Goal: Task Accomplishment & Management: Manage account settings

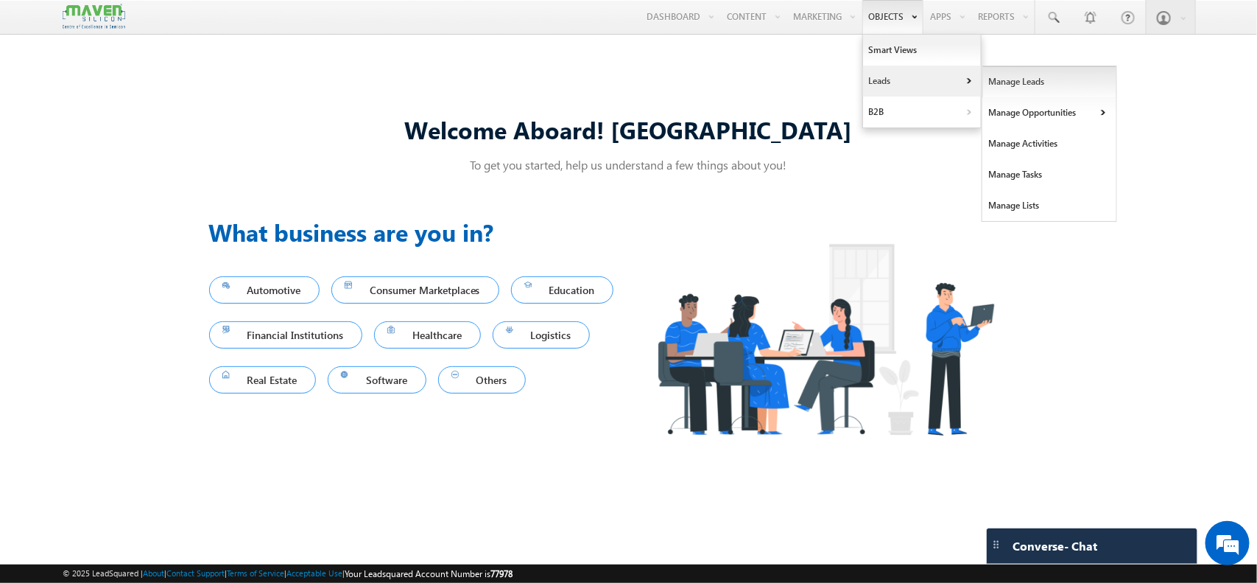
click at [1013, 75] on link "Manage Leads" at bounding box center [1049, 81] width 135 height 31
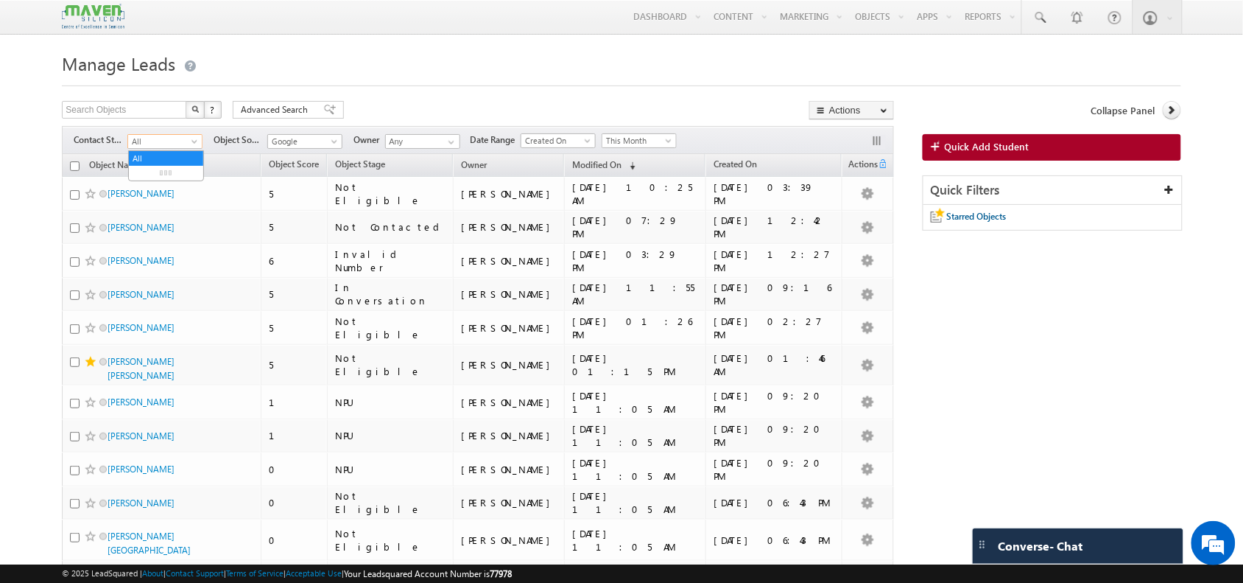
click at [196, 144] on span at bounding box center [196, 144] width 12 height 12
click at [163, 209] on link "In Conversation" at bounding box center [166, 202] width 74 height 13
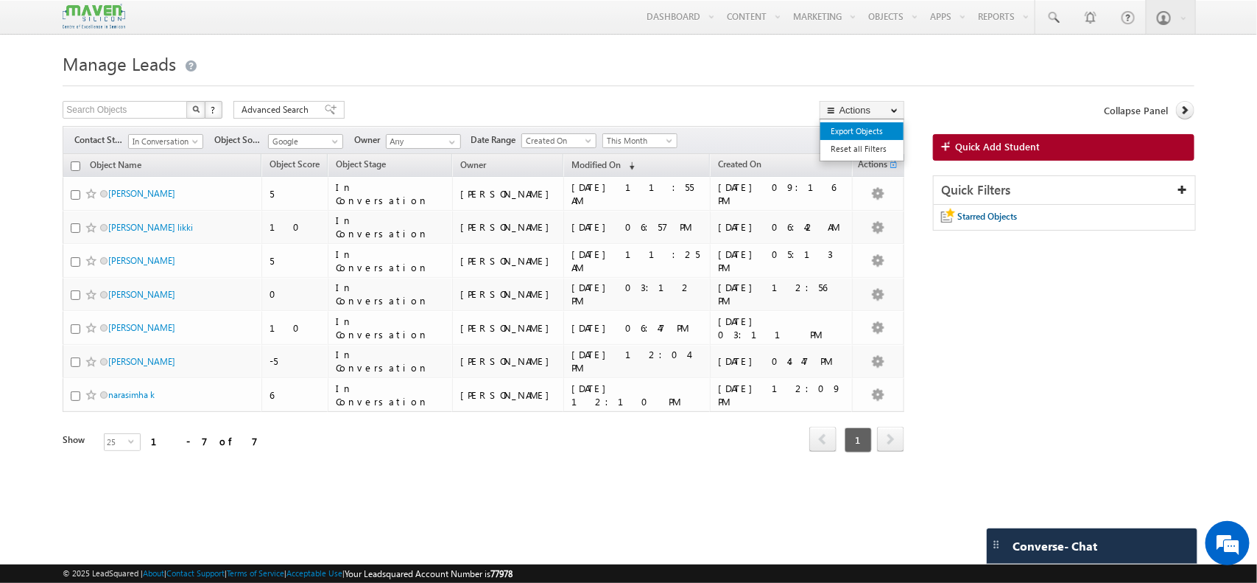
click at [862, 136] on link "Export Objects" at bounding box center [861, 131] width 83 height 18
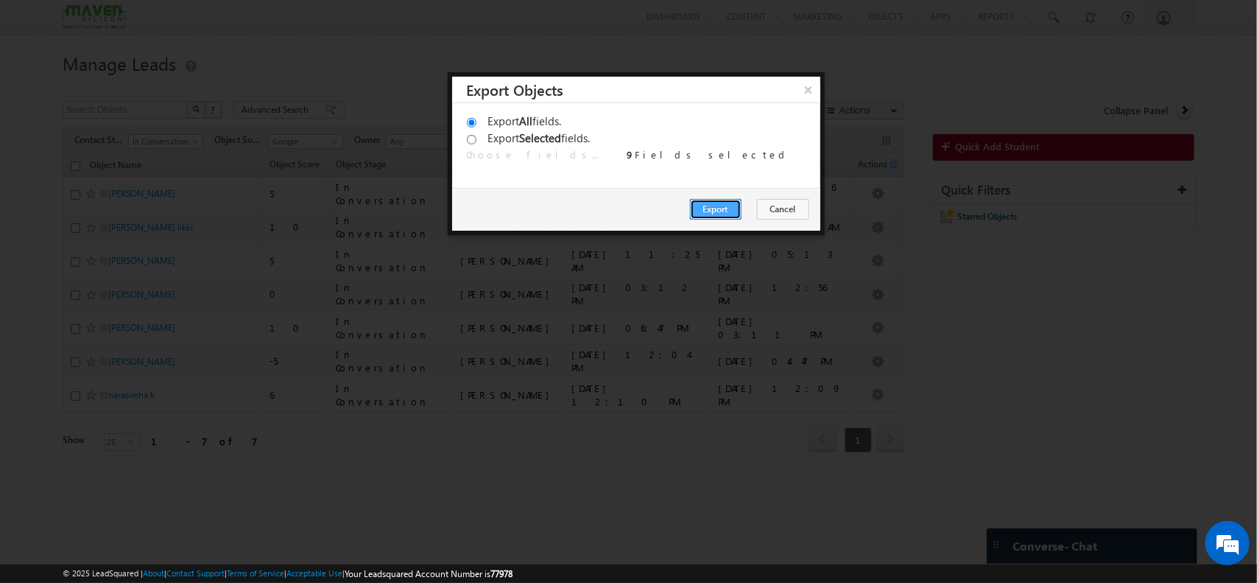
click at [724, 200] on button "Export" at bounding box center [716, 209] width 52 height 21
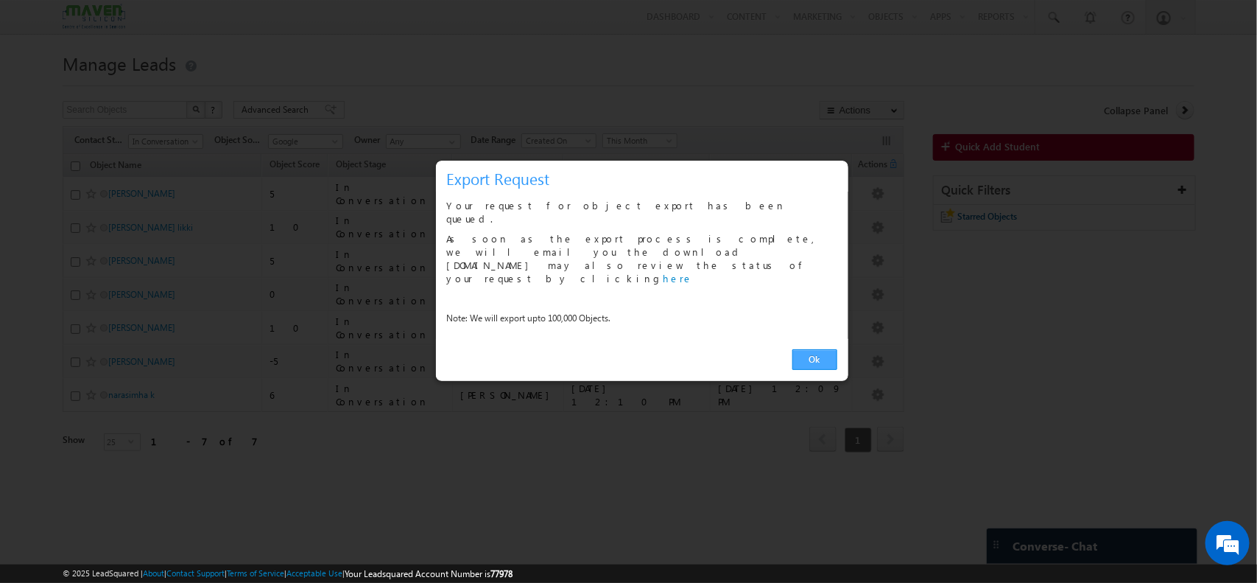
click at [810, 349] on link "Ok" at bounding box center [814, 359] width 45 height 21
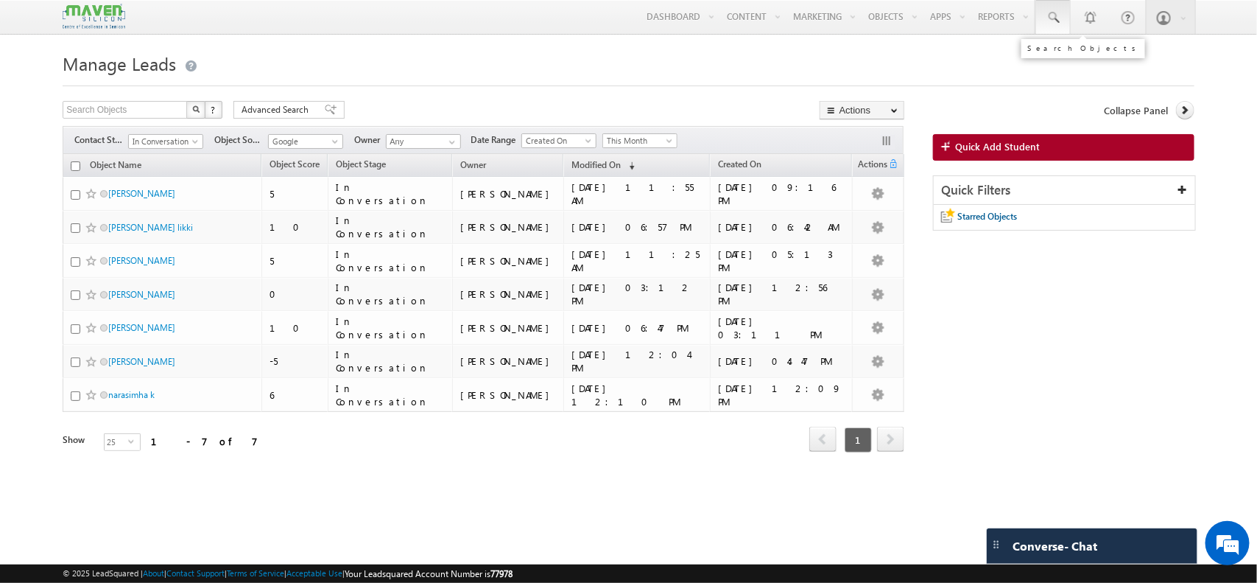
click at [1055, 18] on span at bounding box center [1053, 17] width 15 height 15
paste input "sudham1998@gmail.com"
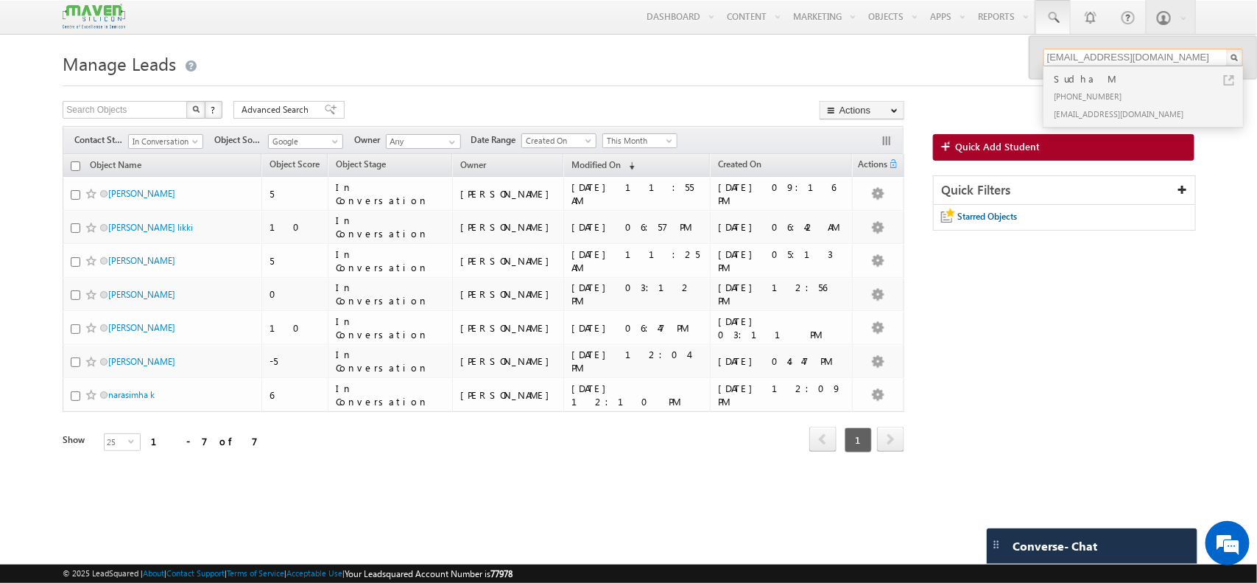
type input "sudham1998@gmail.com"
click at [1064, 87] on div "+91-9844010911" at bounding box center [1149, 96] width 197 height 18
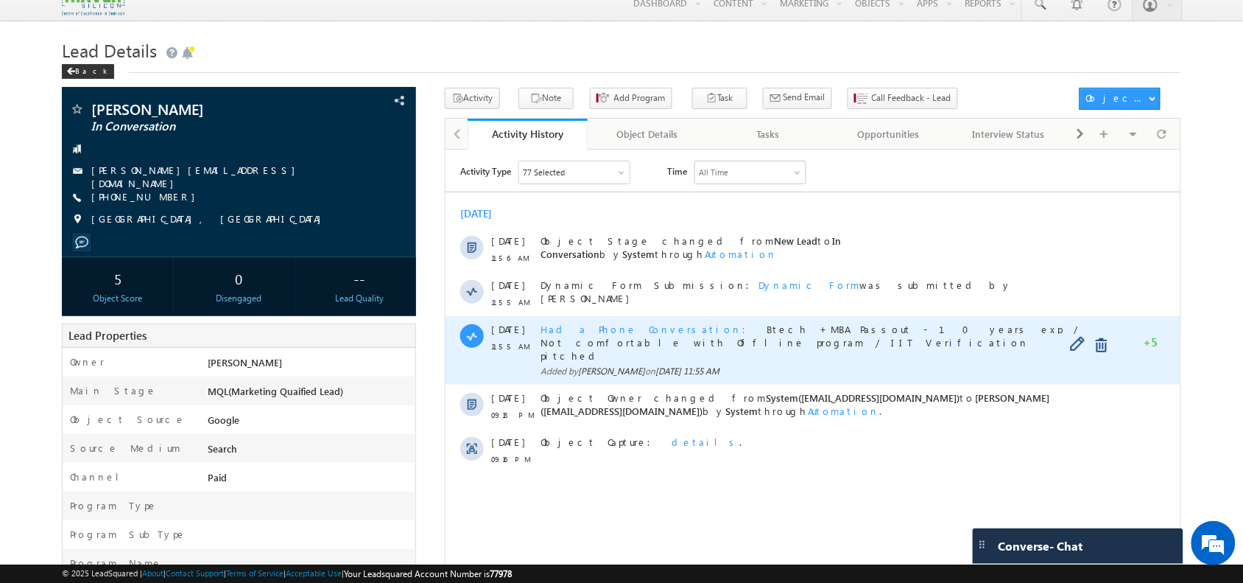
scroll to position [15, 0]
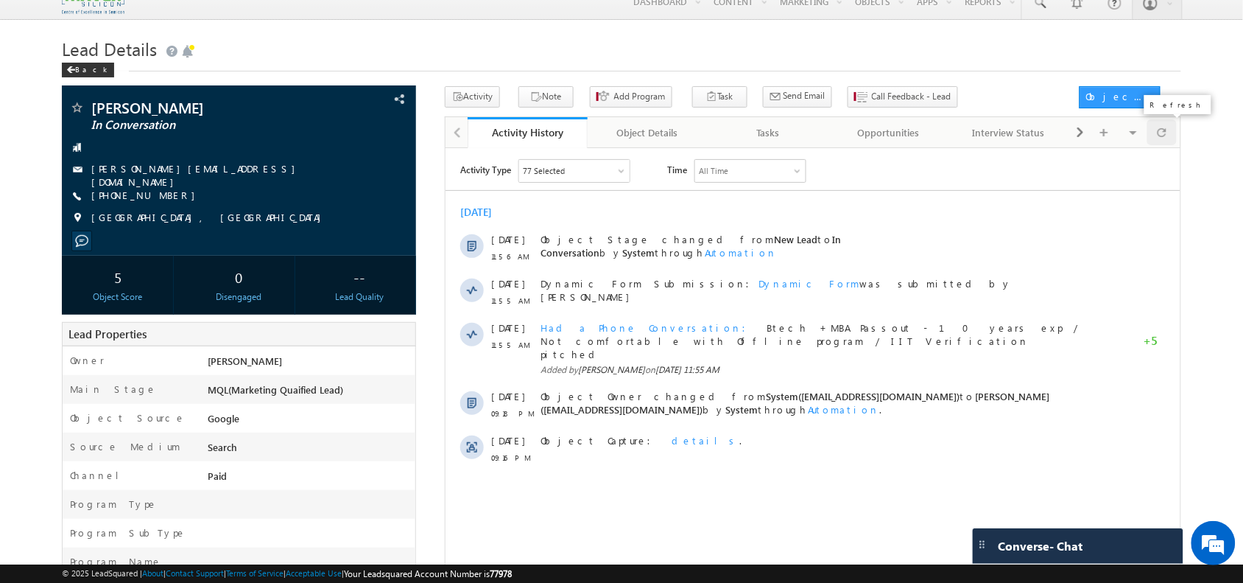
click at [1164, 144] on span at bounding box center [1162, 132] width 9 height 26
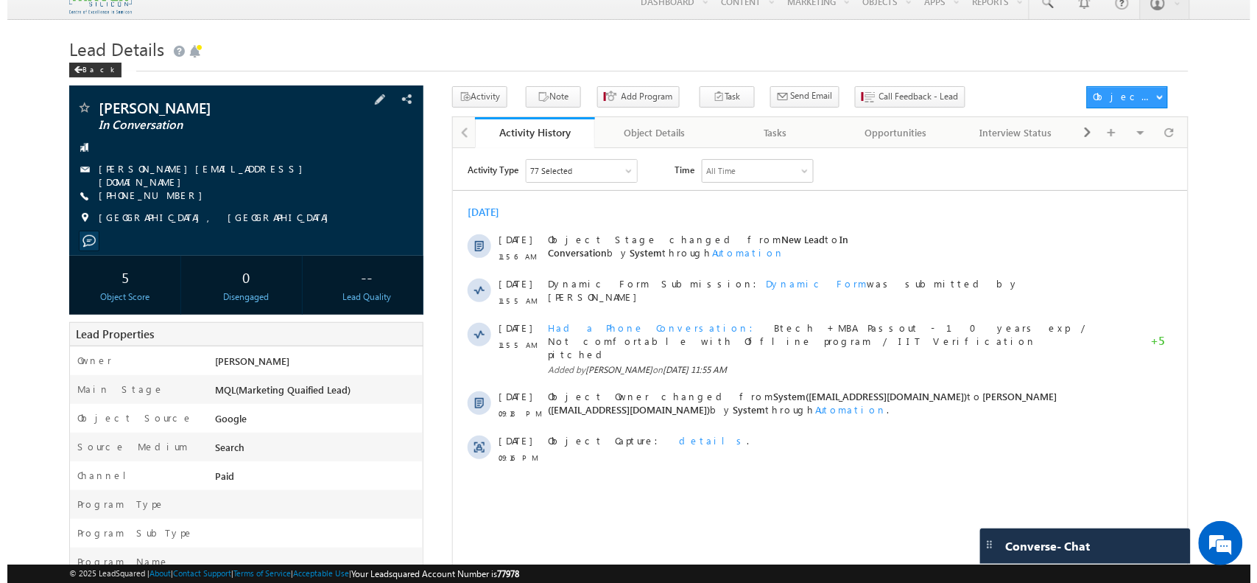
scroll to position [0, 0]
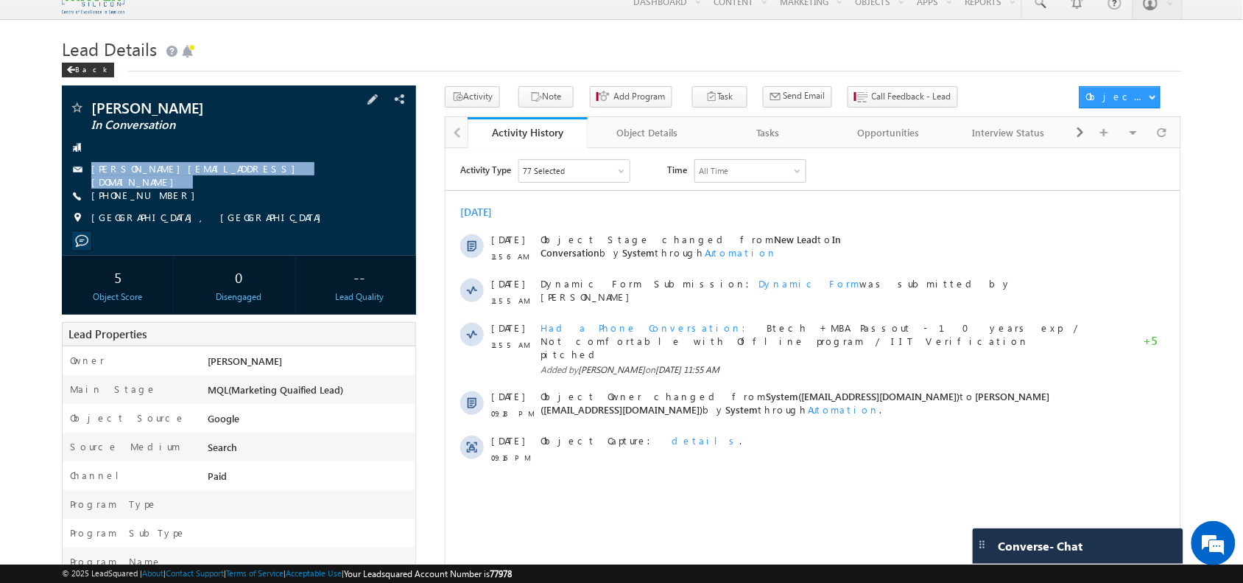
drag, startPoint x: 210, startPoint y: 171, endPoint x: 214, endPoint y: 185, distance: 14.5
click at [214, 185] on div "Sahil Gupta In Conversation sahilgupta.nus@gmail.com +91-8584062474" at bounding box center [238, 166] width 339 height 133
copy div "[PERSON_NAME][EMAIL_ADDRESS][DOMAIN_NAME]"
click at [1156, 131] on div at bounding box center [1161, 132] width 29 height 26
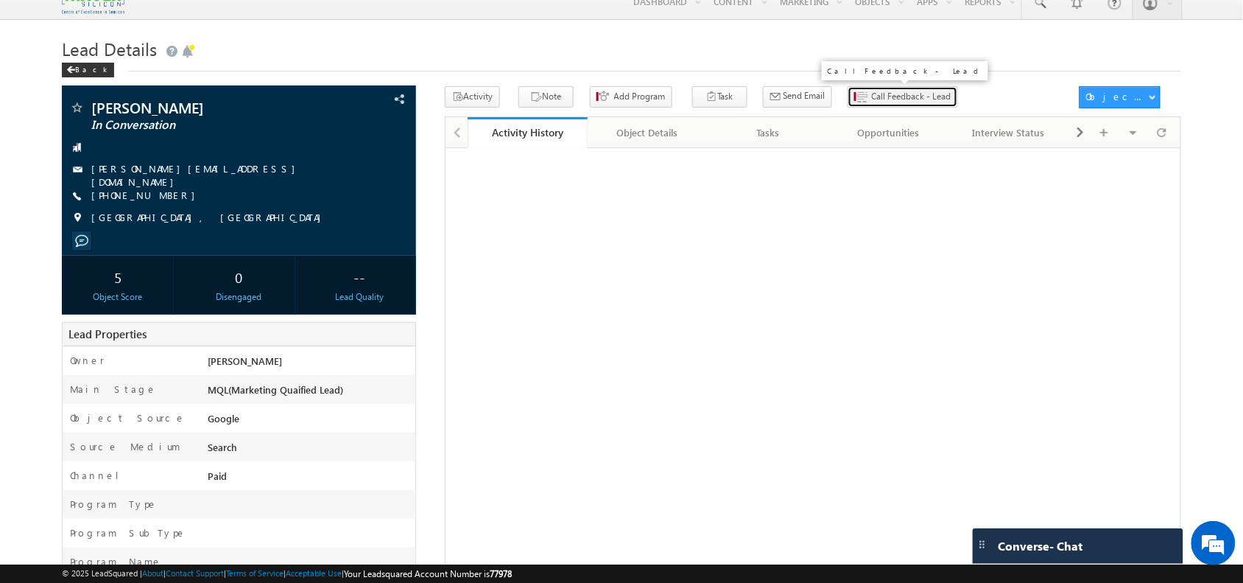
click at [851, 88] on button "Call Feedback - Lead" at bounding box center [903, 96] width 110 height 21
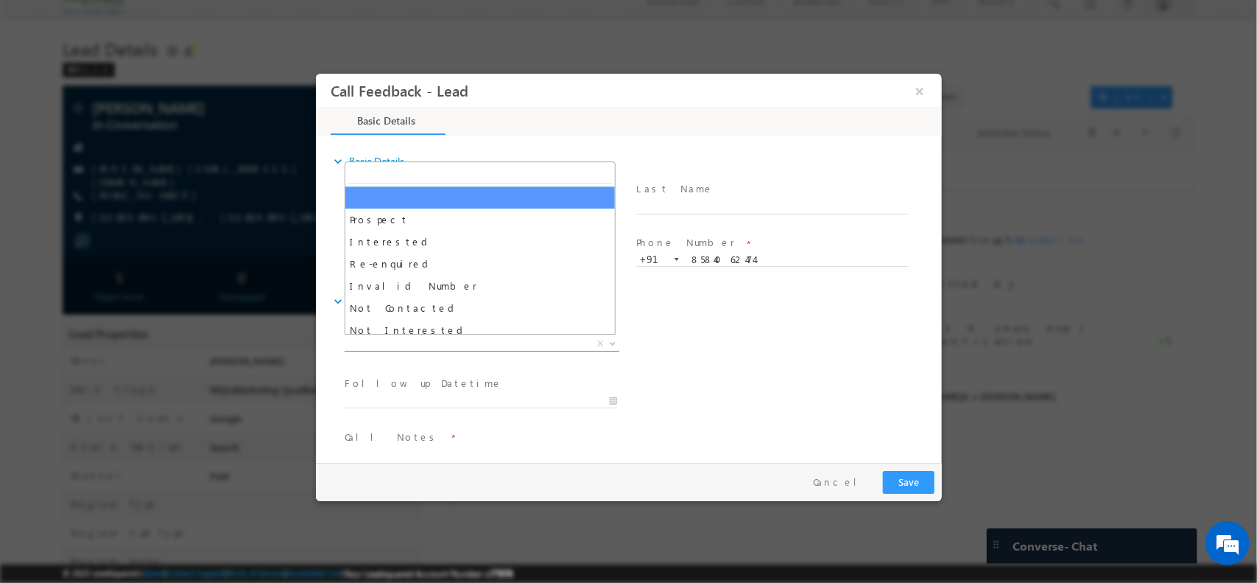
click at [468, 337] on span "X" at bounding box center [481, 343] width 275 height 15
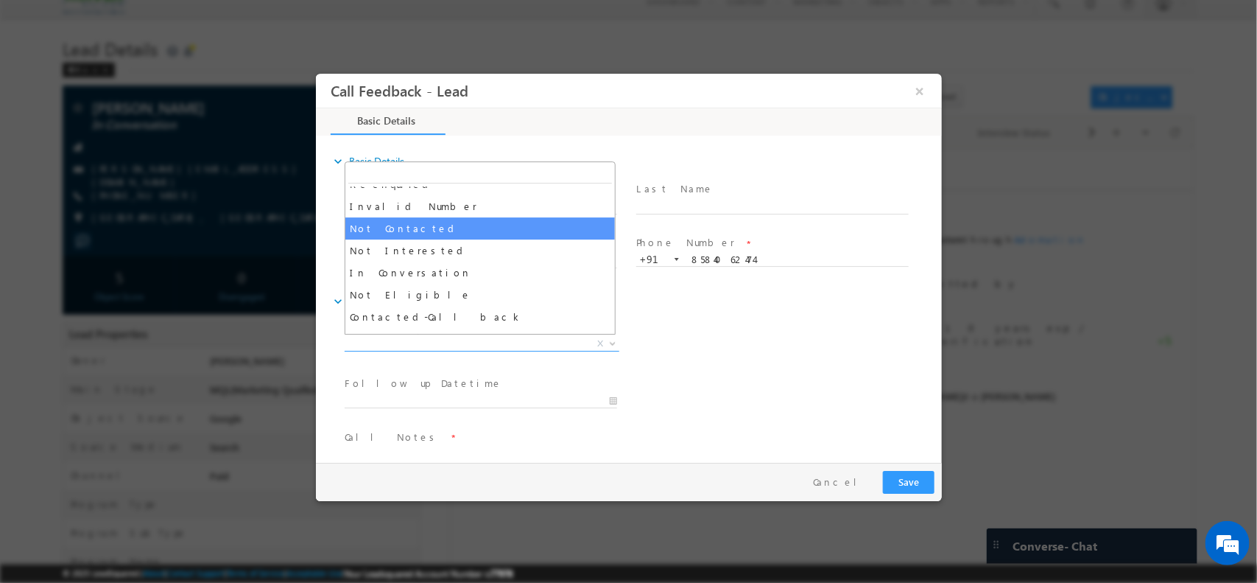
scroll to position [82, 0]
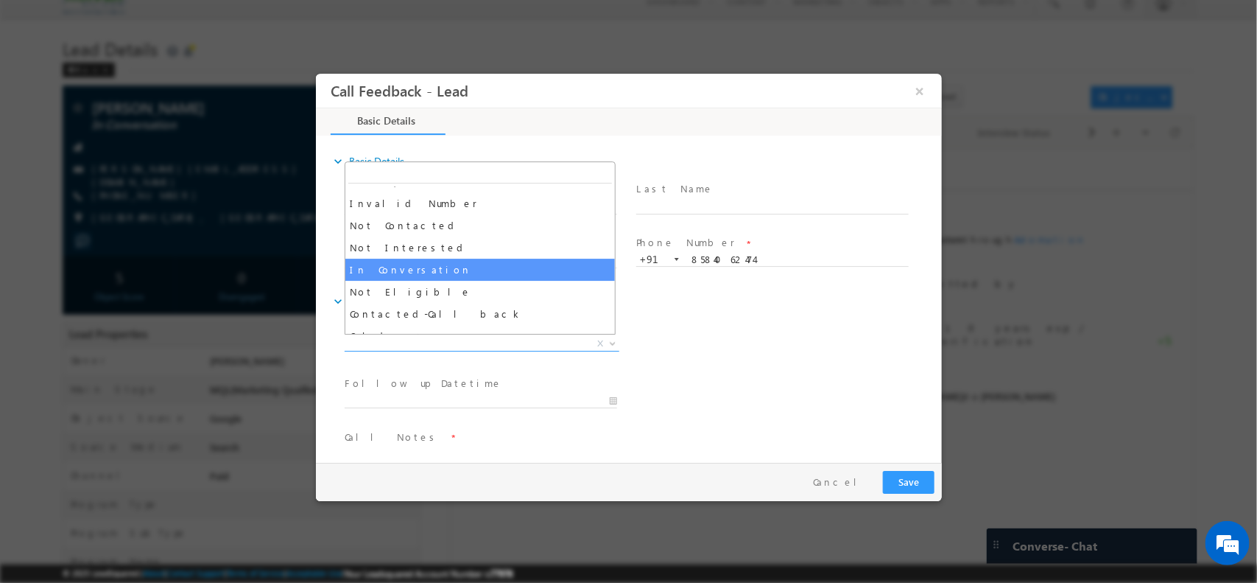
select select "In Conversation"
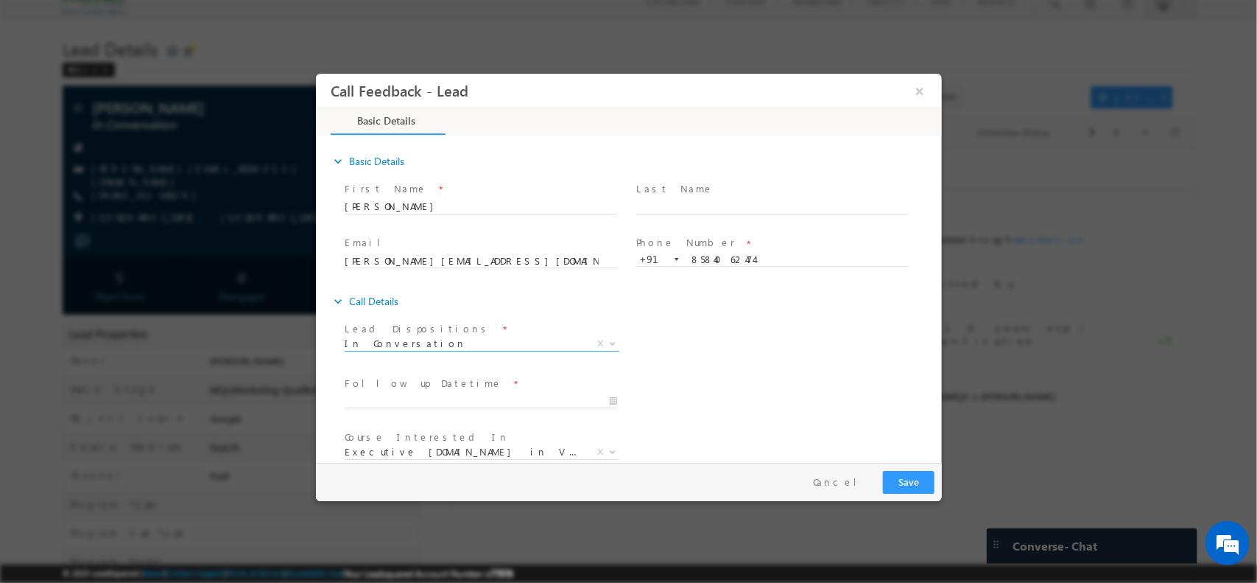
scroll to position [79, 0]
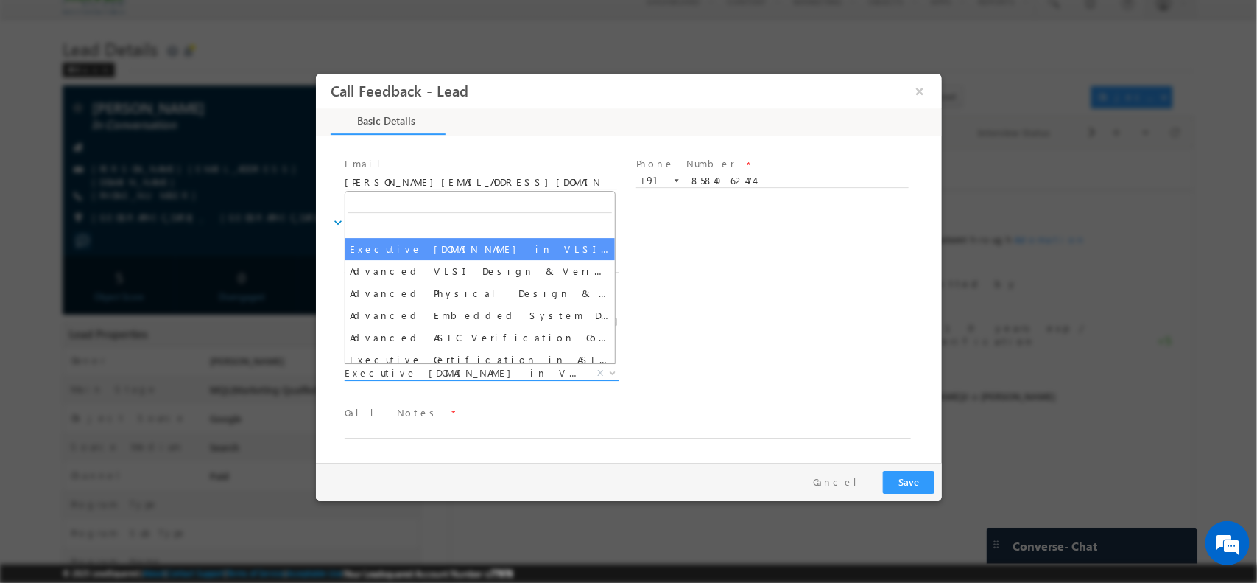
click at [531, 373] on span "Executive M.Tech in VLSI Design" at bounding box center [463, 371] width 239 height 13
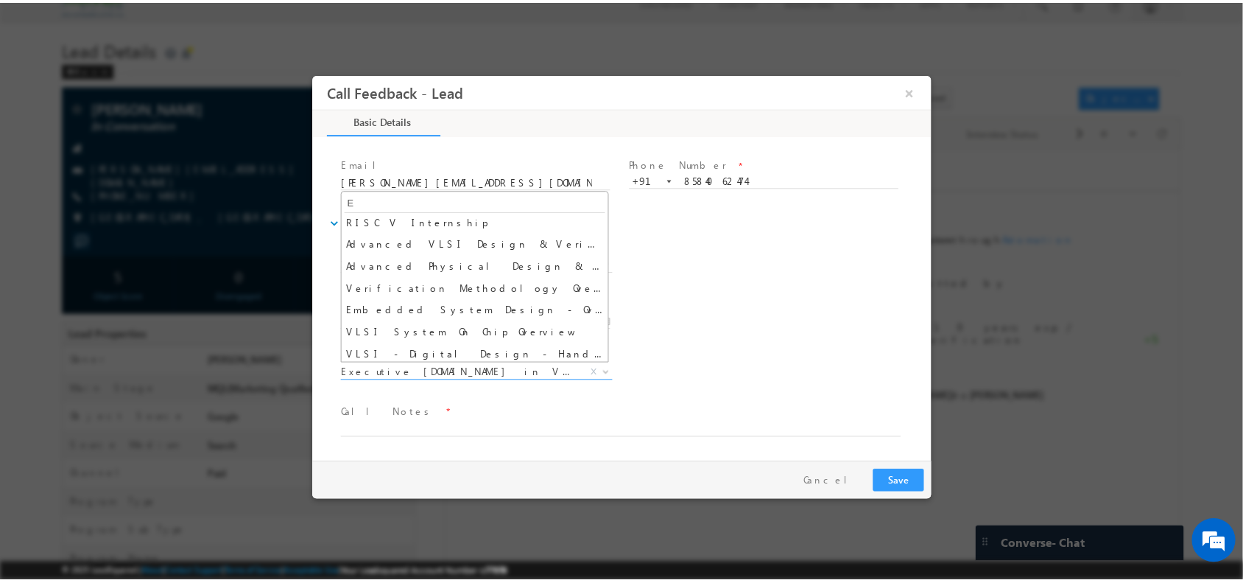
scroll to position [0, 0]
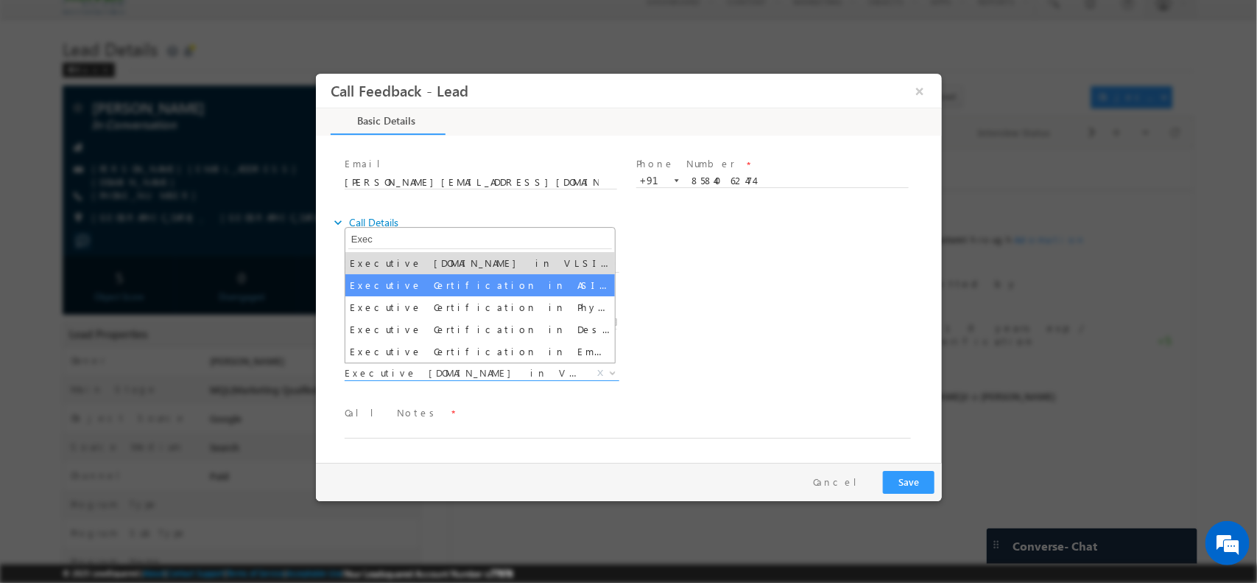
type input "Exec"
select select "Executive Certification in ASIC Verification"
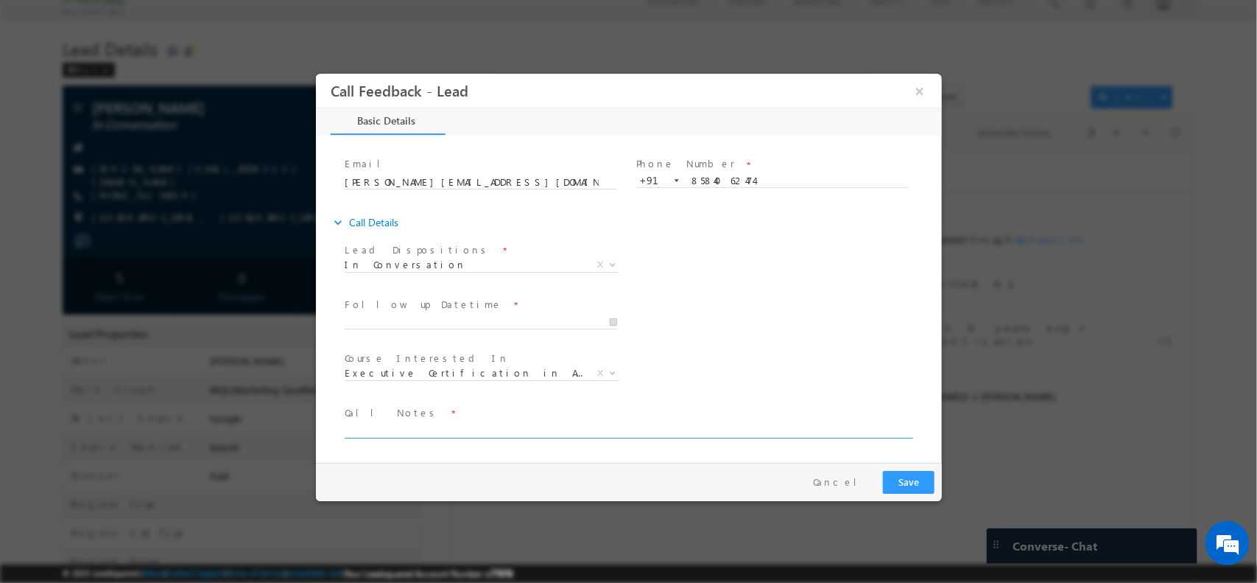
click at [553, 434] on textarea at bounding box center [627, 429] width 566 height 17
click at [634, 423] on textarea at bounding box center [627, 429] width 566 height 17
paste textarea "15/09 :- has 10 + exp/ cant come offline to campus / will check SOC details / 5…"
type textarea "15/09 :- has 10 + exp/ cant come offline to campus / will check SOC details / 5…"
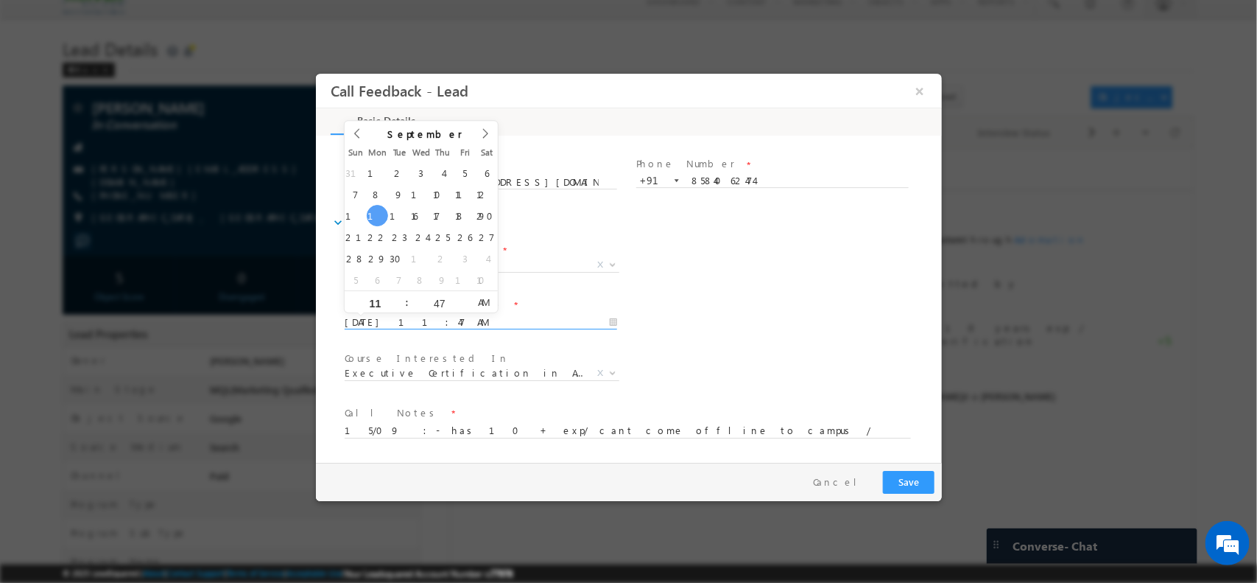
click at [607, 320] on input "15/09/2025 11:47 AM" at bounding box center [480, 321] width 272 height 15
type input "17/09/2025 11:47 AM"
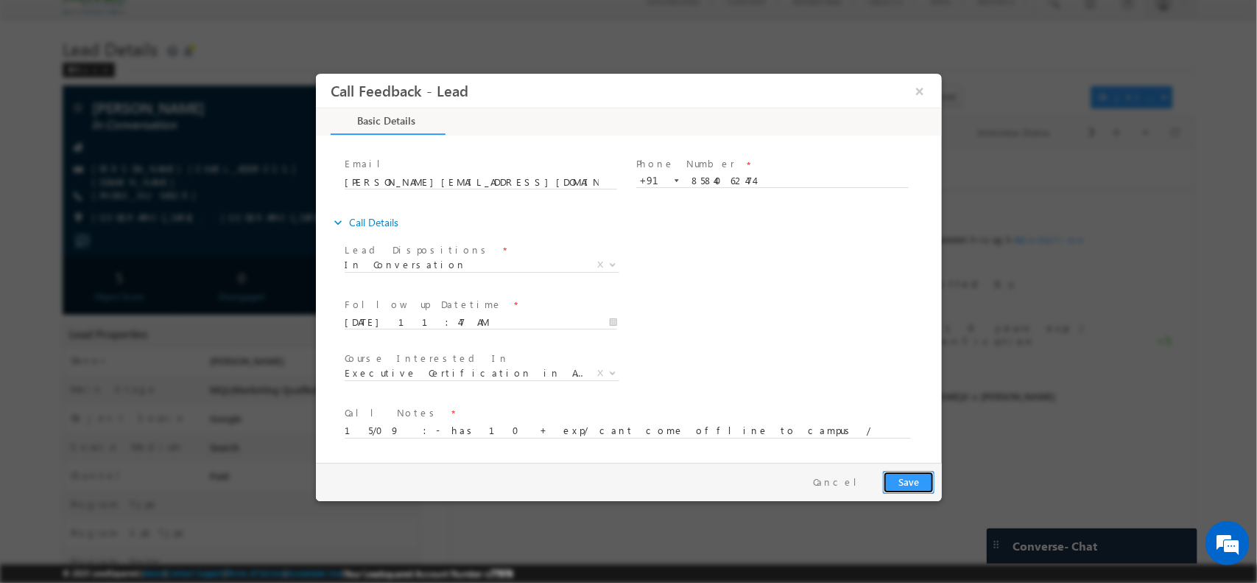
click at [924, 482] on button "Save" at bounding box center [908, 481] width 52 height 23
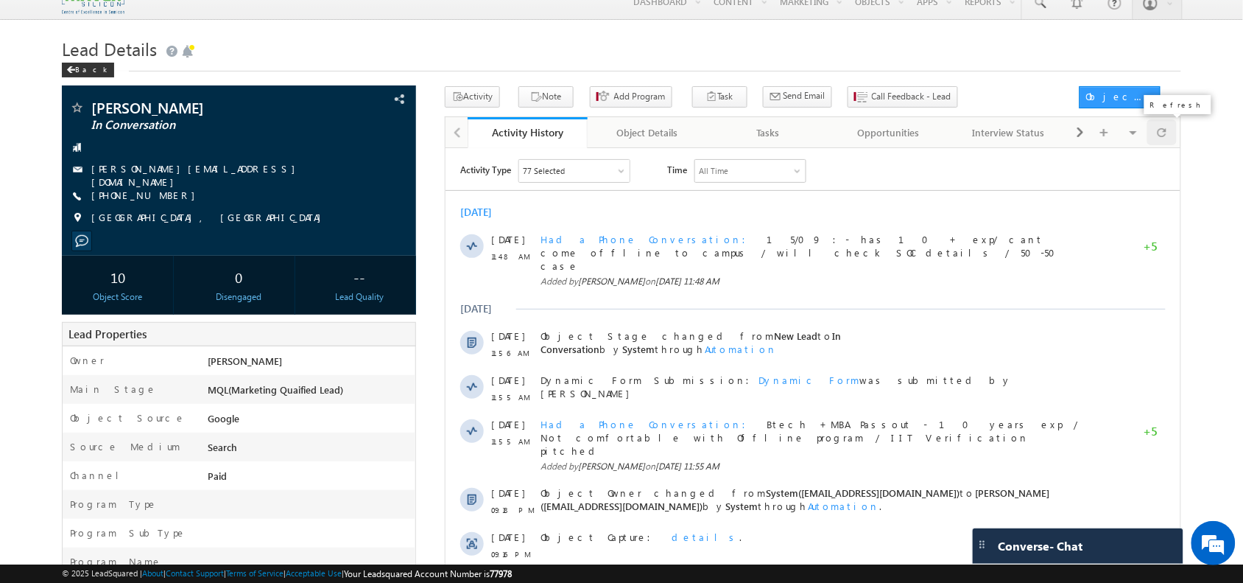
click at [1161, 135] on span at bounding box center [1162, 132] width 9 height 26
click at [1158, 144] on span at bounding box center [1162, 132] width 9 height 26
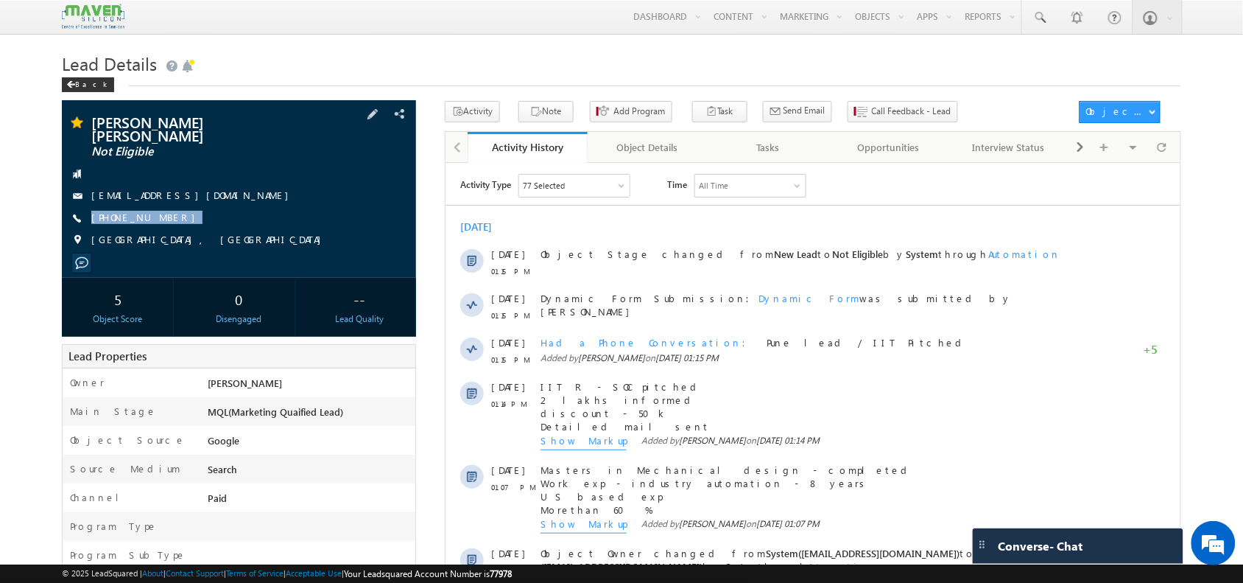
drag, startPoint x: 170, startPoint y: 207, endPoint x: 180, endPoint y: 216, distance: 13.6
click at [180, 216] on div "Vikas Kumar wankar Not Eligible v.wankar9@gmail.com +91-9651765533" at bounding box center [238, 185] width 339 height 140
copy div "+91-9651765533"
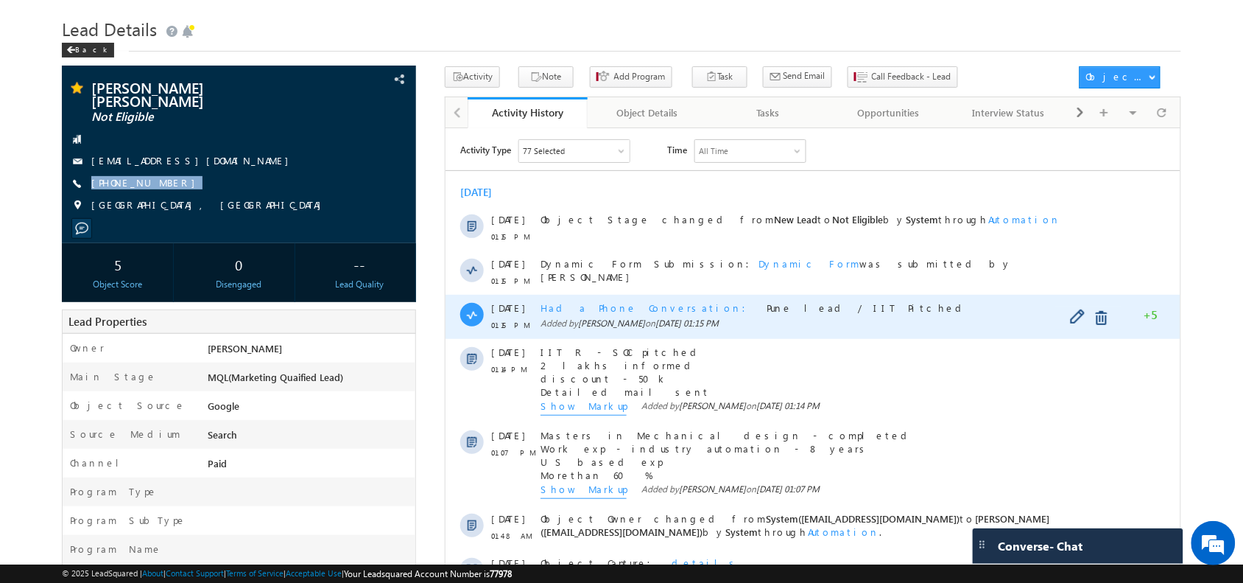
scroll to position [35, 0]
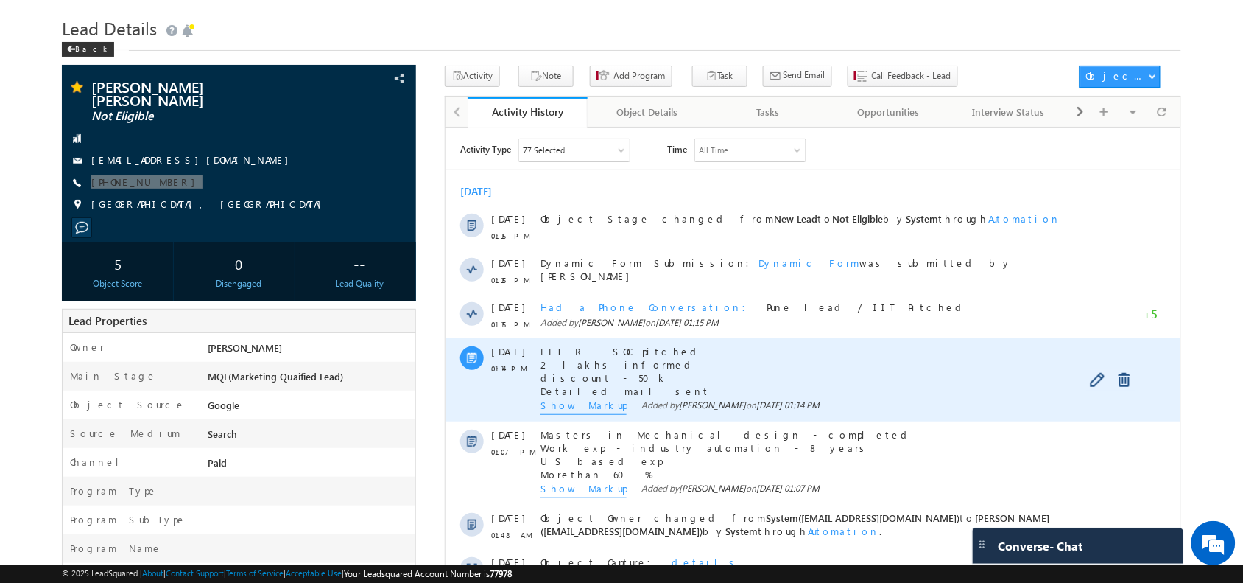
click at [566, 402] on span "Show Markup" at bounding box center [583, 406] width 86 height 16
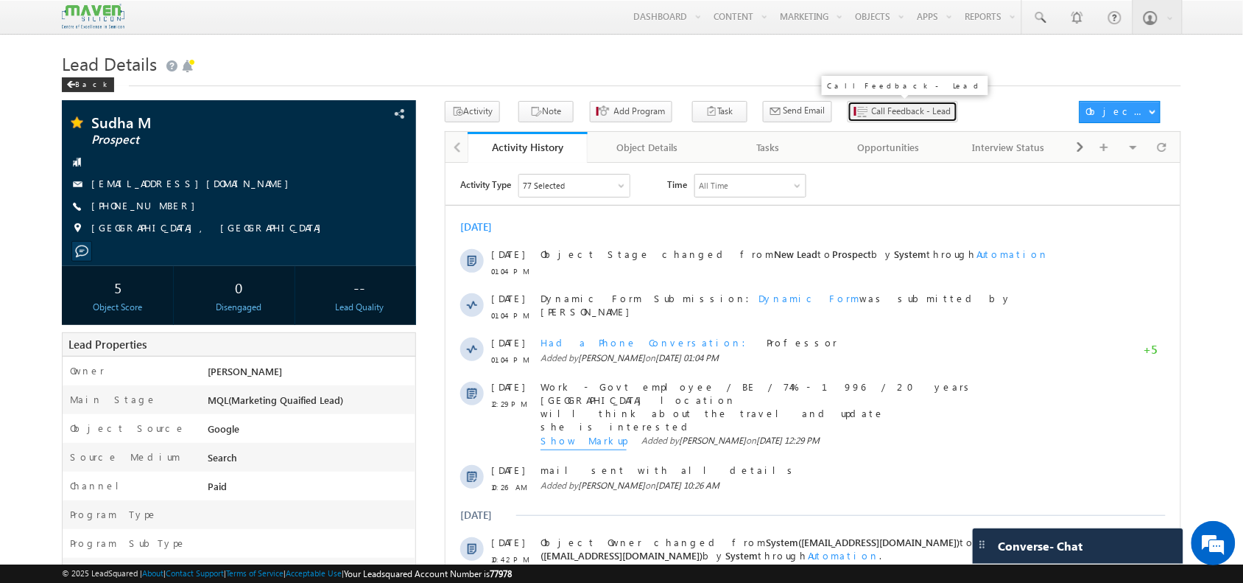
click at [875, 110] on span "Call Feedback - Lead" at bounding box center [912, 111] width 80 height 13
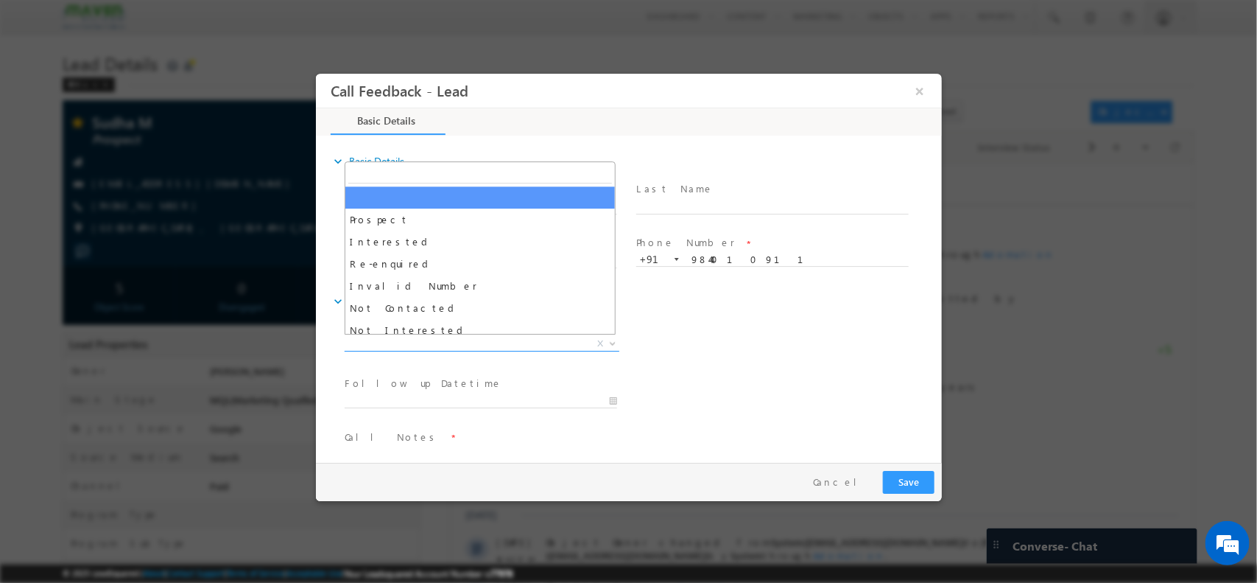
click at [490, 342] on span "X" at bounding box center [481, 343] width 275 height 15
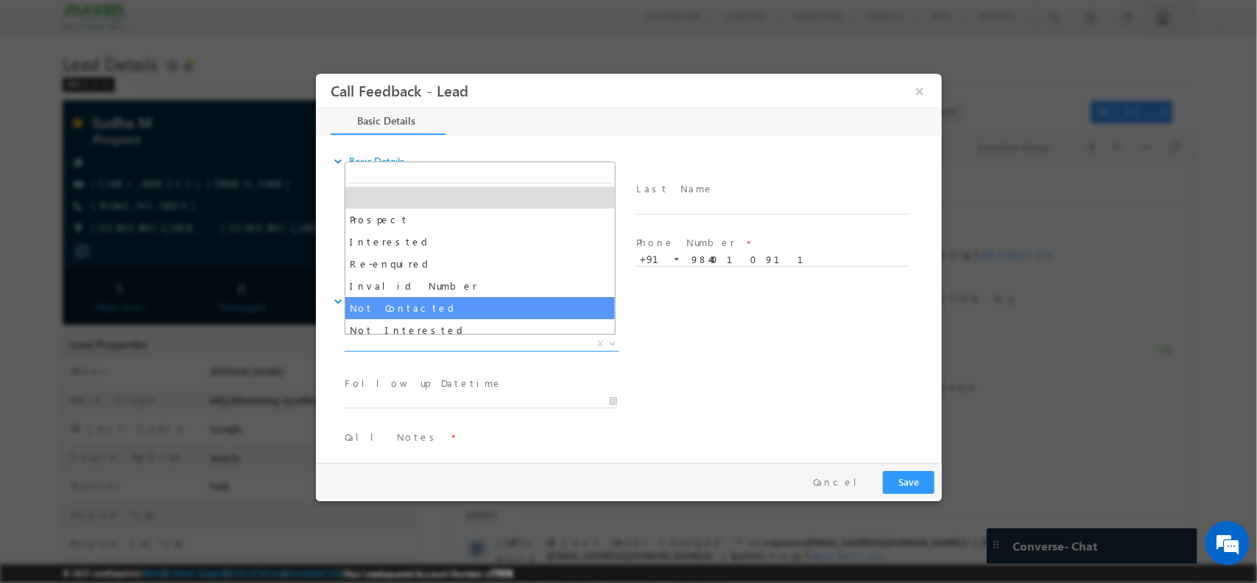
select select "Not Contacted"
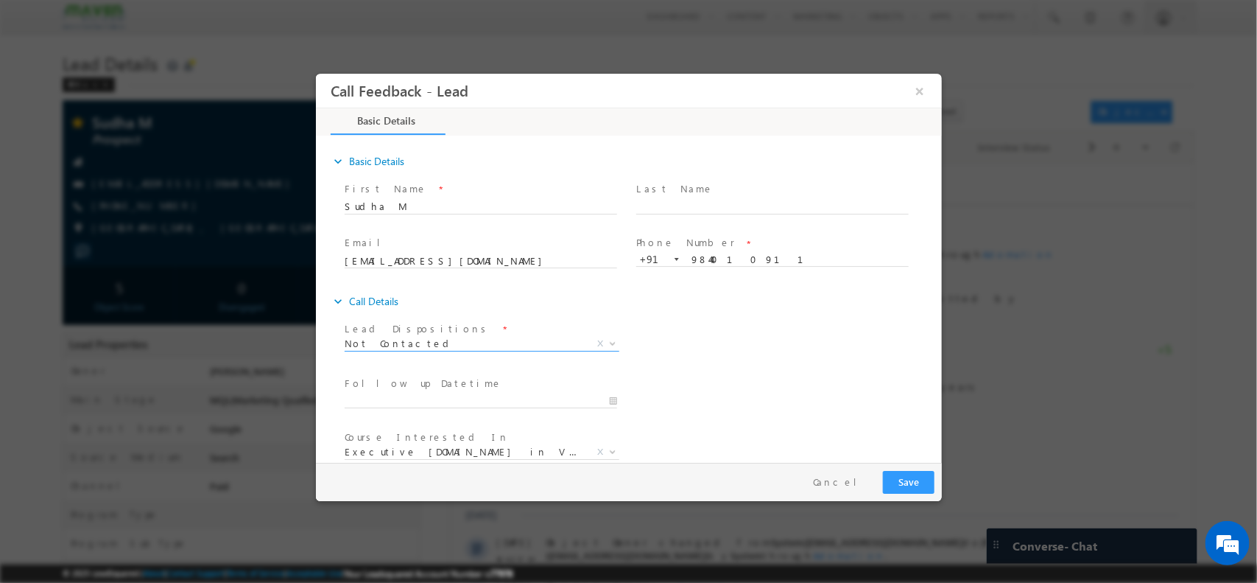
scroll to position [79, 0]
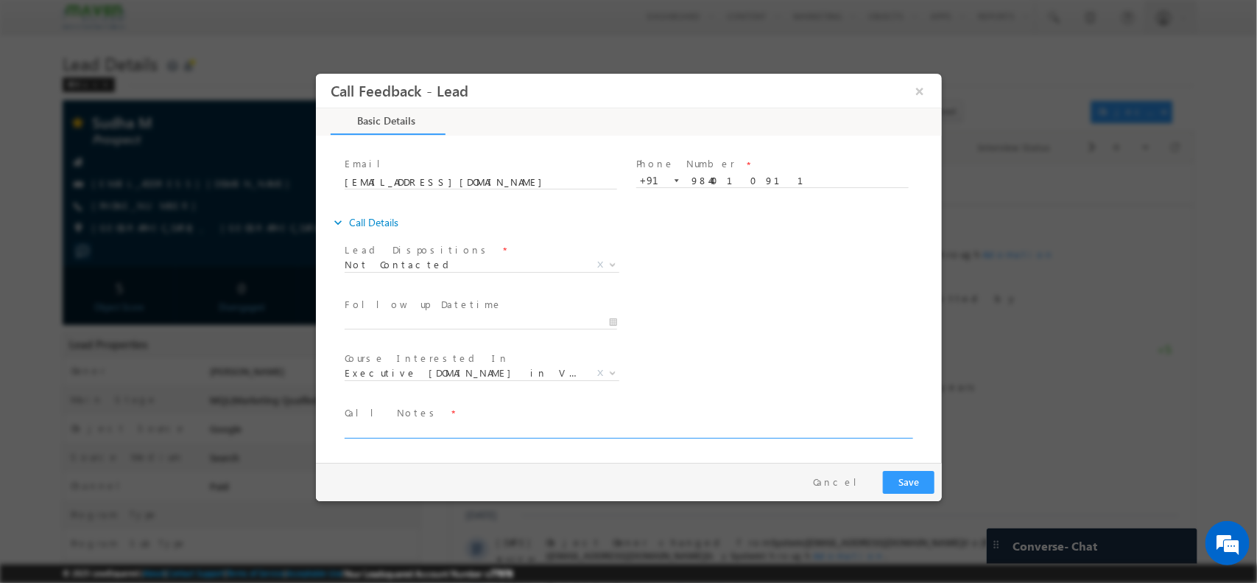
click at [488, 421] on textarea at bounding box center [627, 429] width 566 height 17
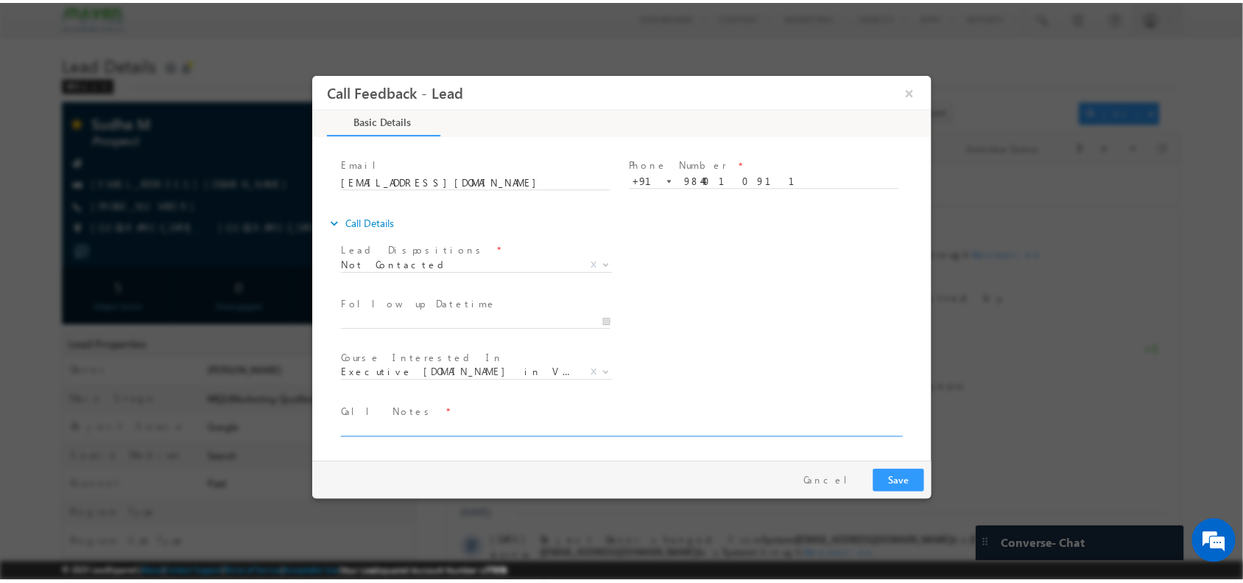
scroll to position [0, 0]
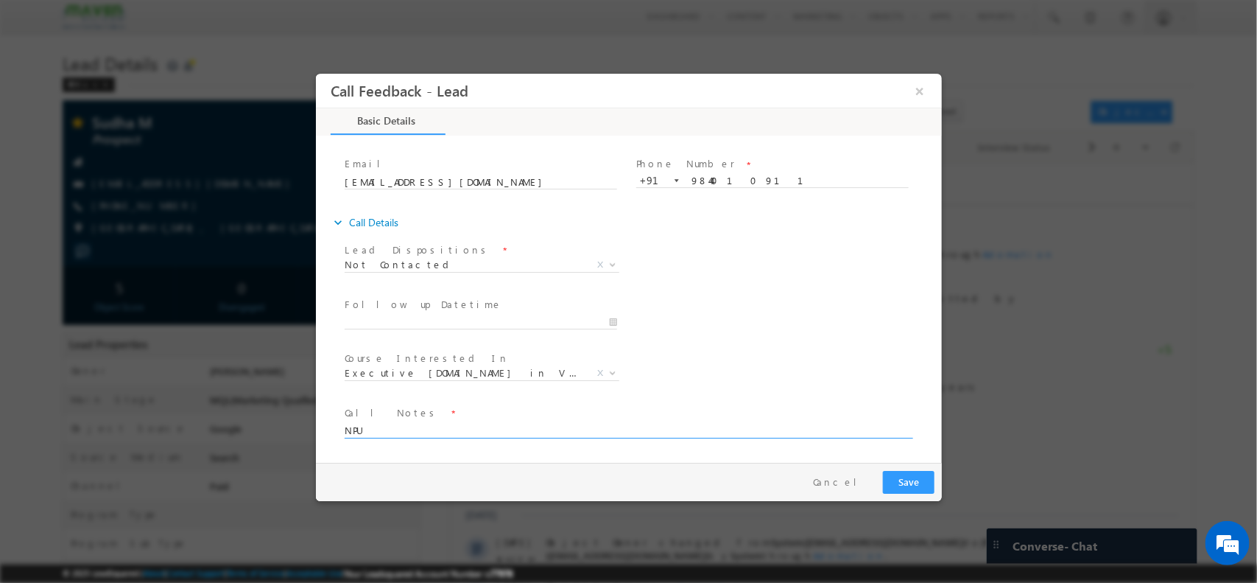
type textarea "NPU"
drag, startPoint x: 903, startPoint y: 484, endPoint x: 1273, endPoint y: 104, distance: 530.2
click at [903, 484] on button "Save" at bounding box center [908, 481] width 52 height 23
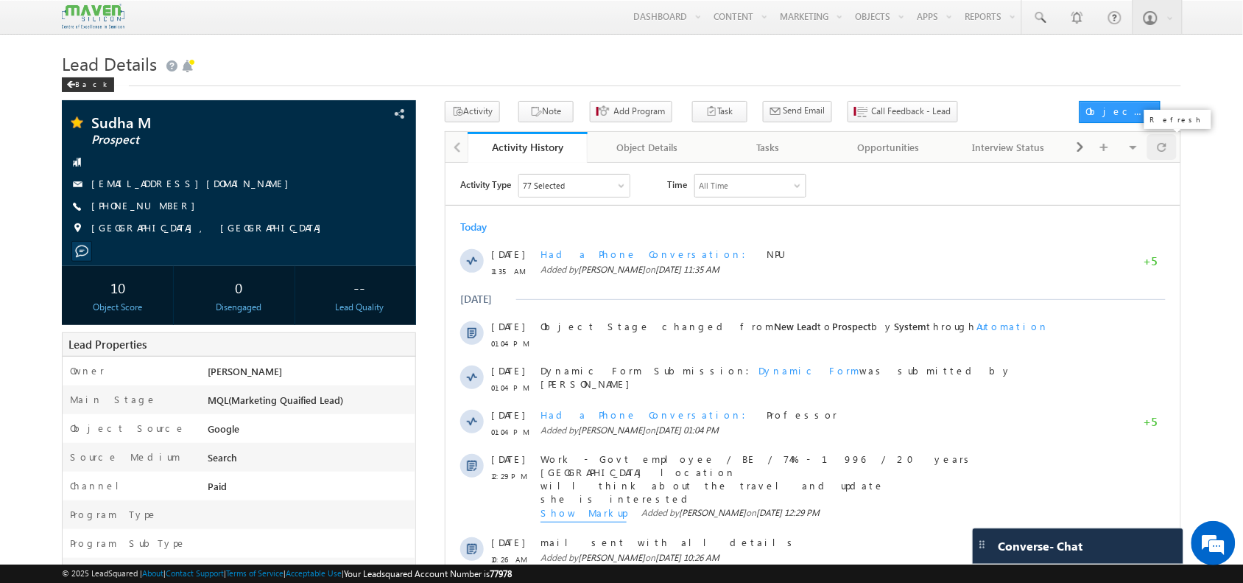
click at [1175, 153] on div at bounding box center [1161, 147] width 29 height 26
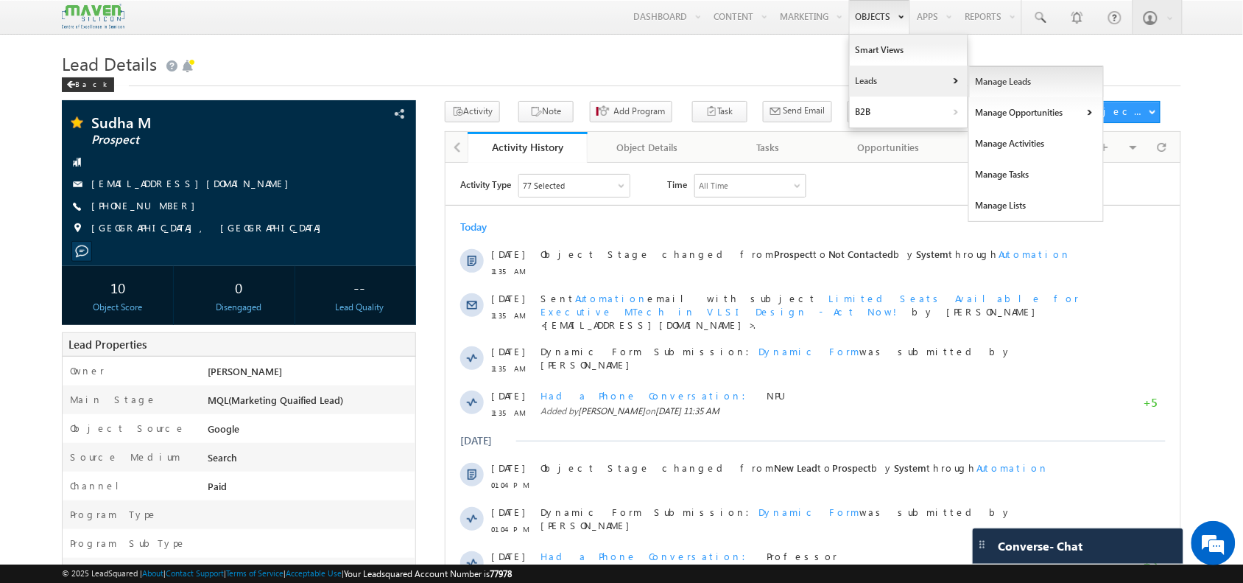
click at [1011, 74] on link "Manage Leads" at bounding box center [1036, 81] width 135 height 31
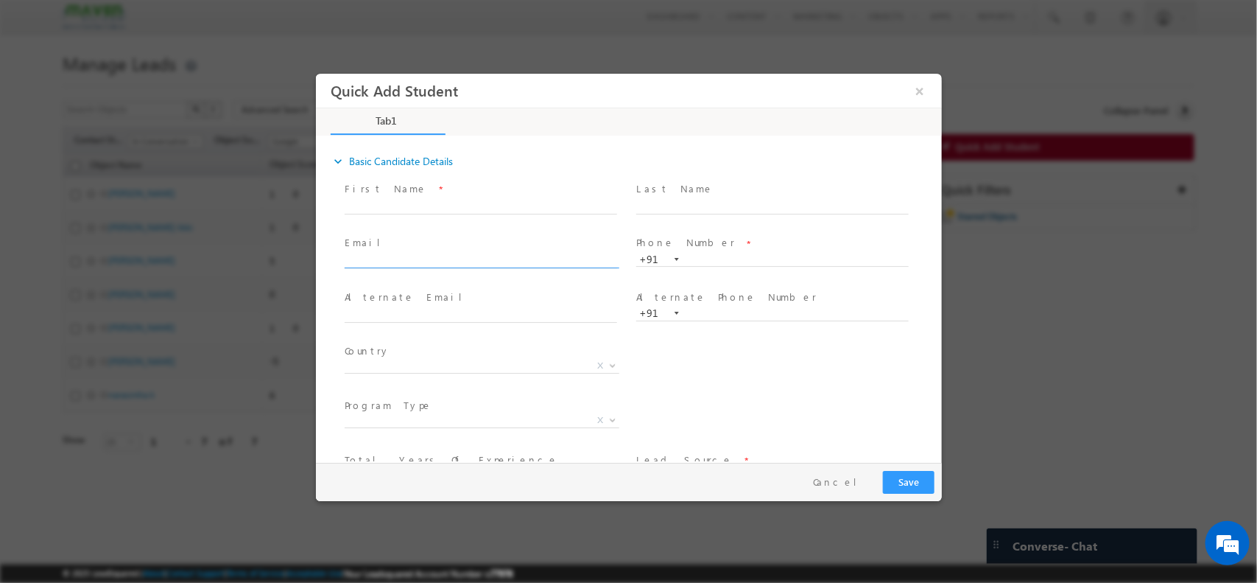
click at [409, 264] on input "text" at bounding box center [480, 260] width 272 height 15
type input "rohityadav3735@gmail.com"
drag, startPoint x: 445, startPoint y: 195, endPoint x: 424, endPoint y: 208, distance: 24.1
click at [424, 208] on div "First Name *" at bounding box center [487, 197] width 286 height 34
click at [424, 208] on input "text" at bounding box center [480, 206] width 272 height 15
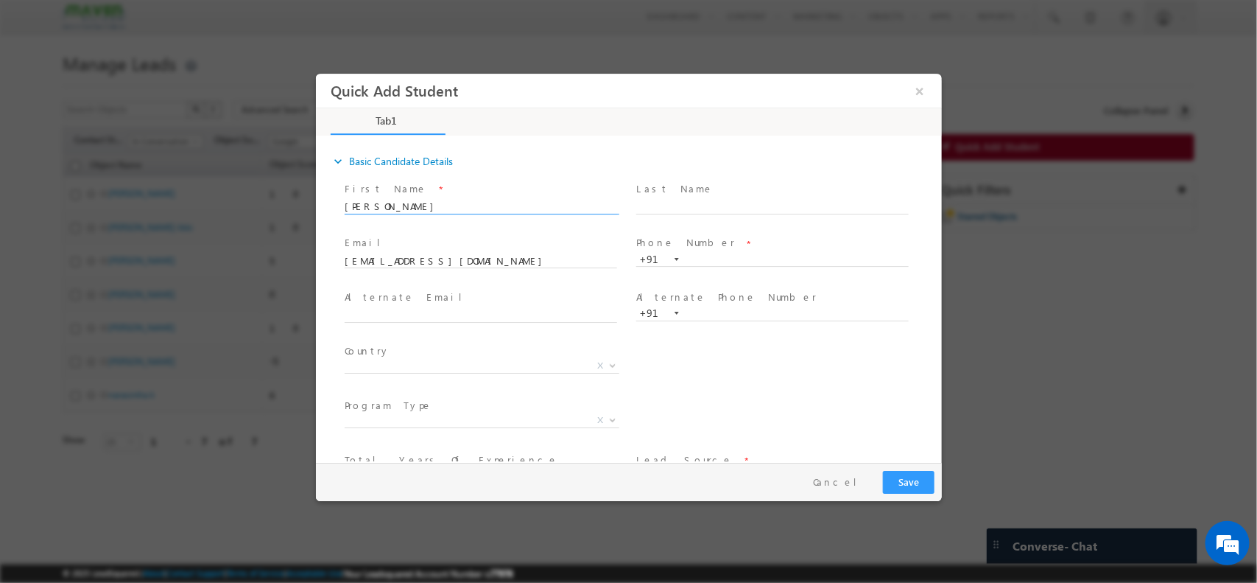
type input "Rohit Yadav"
click at [706, 256] on input "text" at bounding box center [772, 259] width 272 height 15
paste input "9504067954"
type input "9504067954"
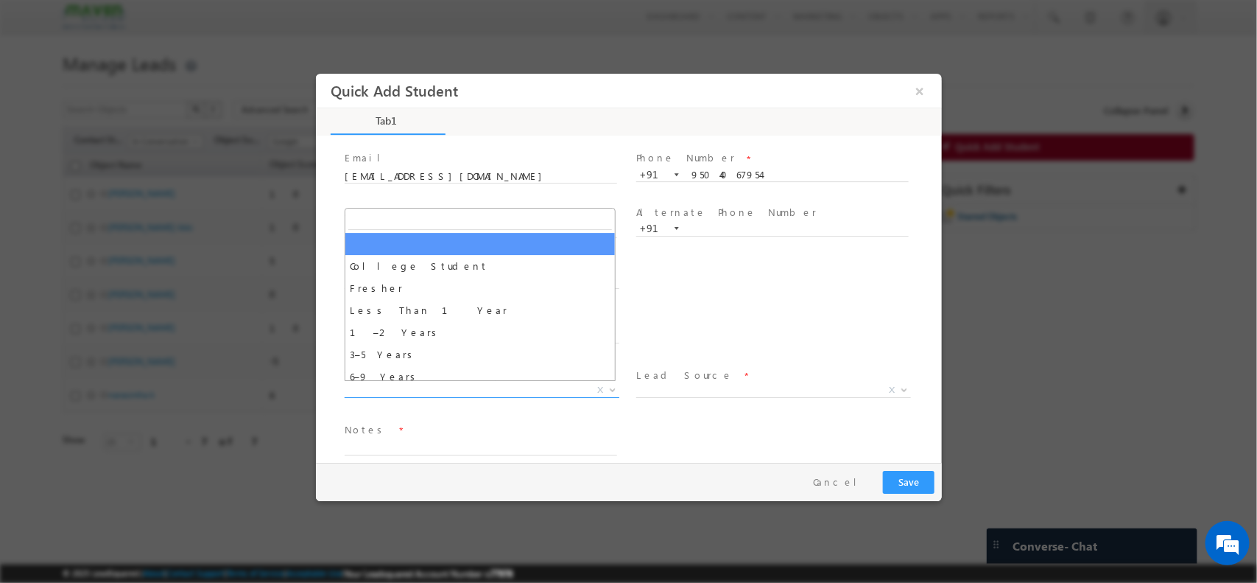
click at [474, 385] on span "X" at bounding box center [481, 389] width 275 height 15
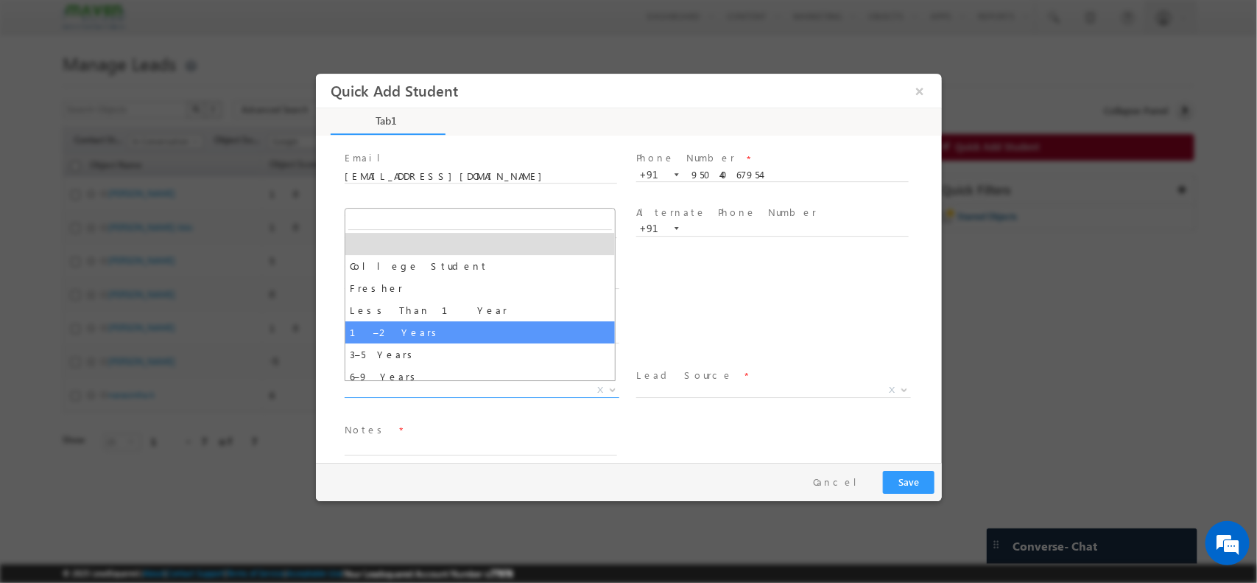
select select "1–2 Years"
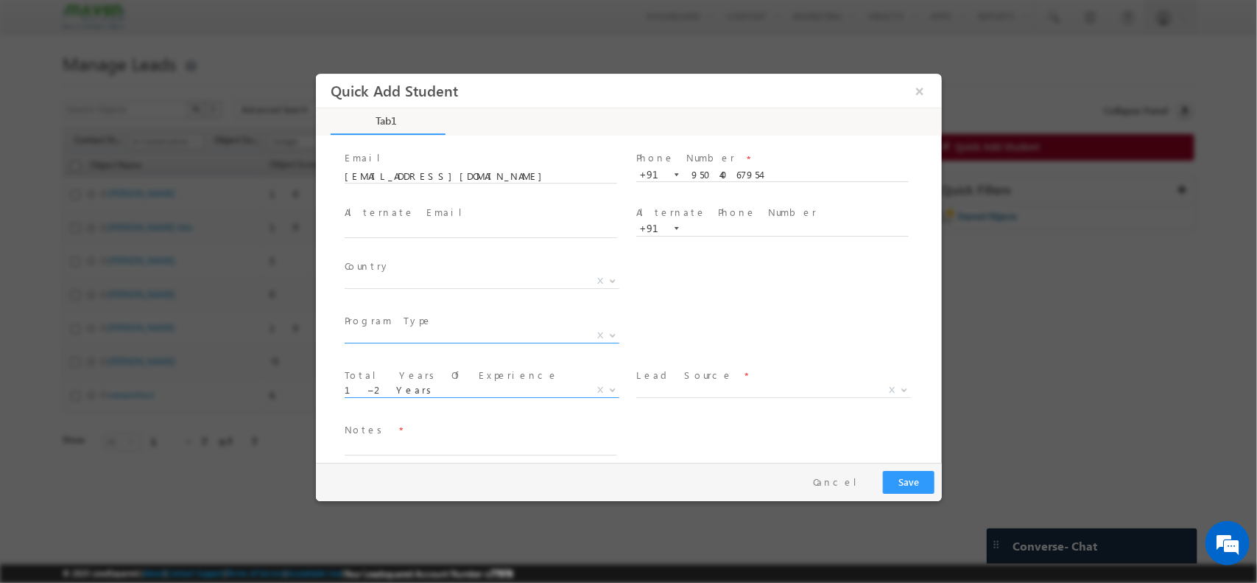
scroll to position [102, 0]
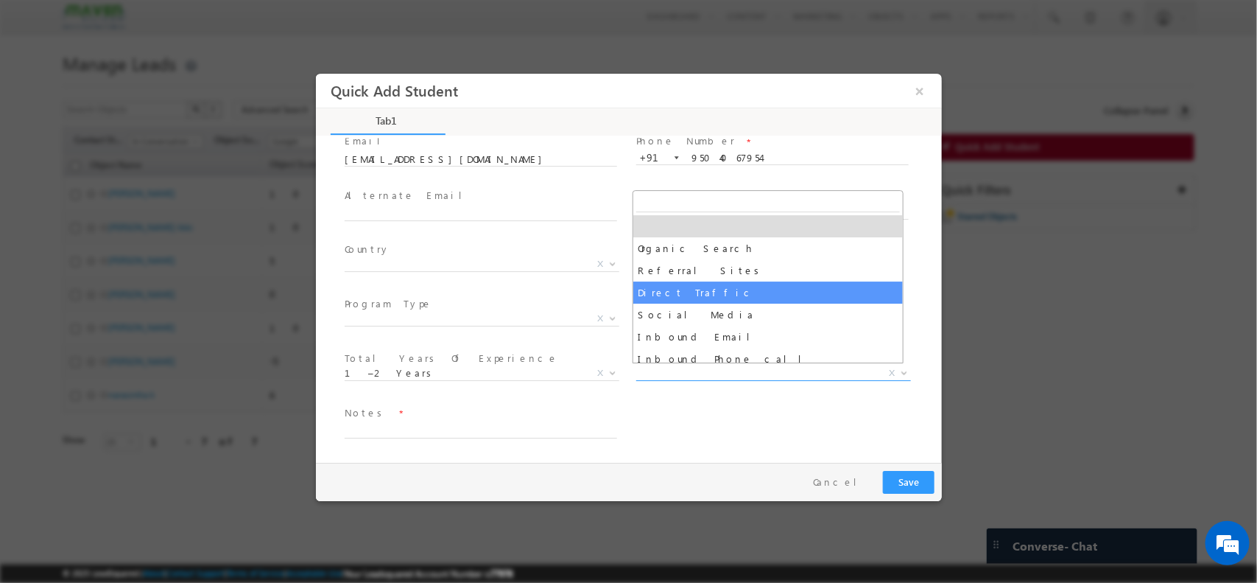
drag, startPoint x: 700, startPoint y: 366, endPoint x: 707, endPoint y: 305, distance: 61.5
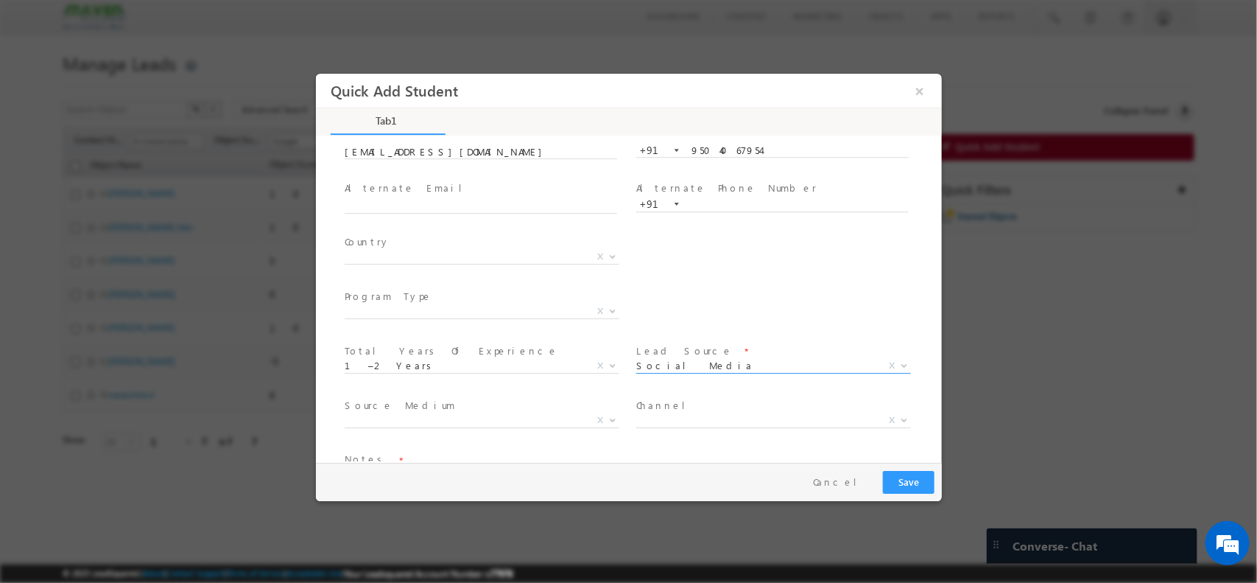
scroll to position [111, 0]
click at [710, 368] on span "Organic Search Referral Sites Direct Traffic Social Media Inbound Email Inbound…" at bounding box center [779, 365] width 286 height 18
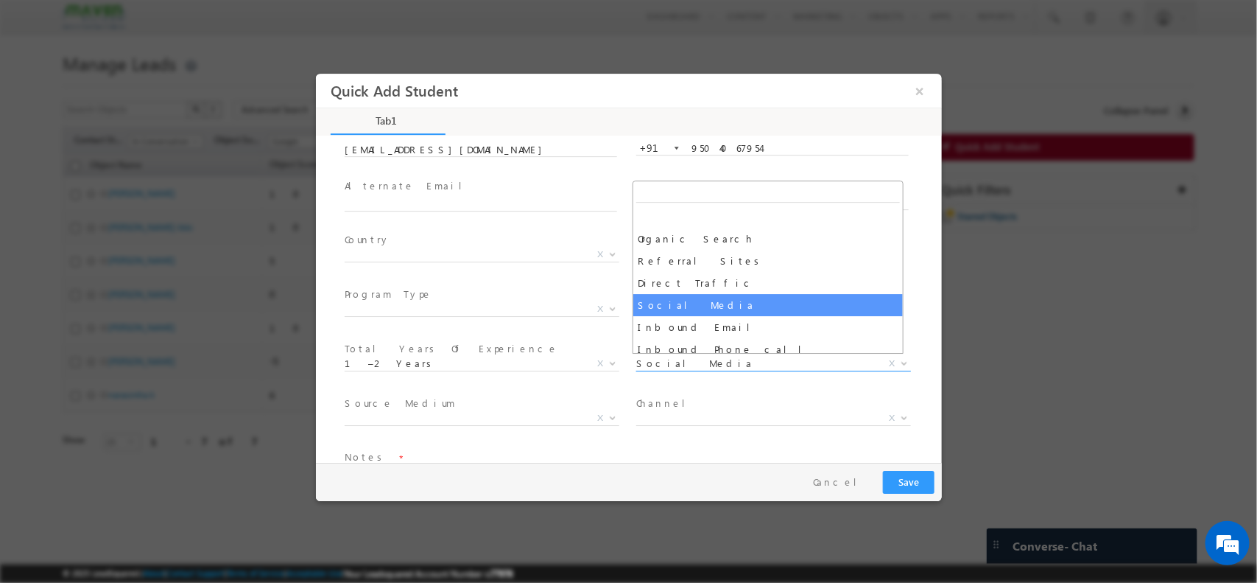
click at [711, 362] on span "Social Media" at bounding box center [755, 362] width 239 height 13
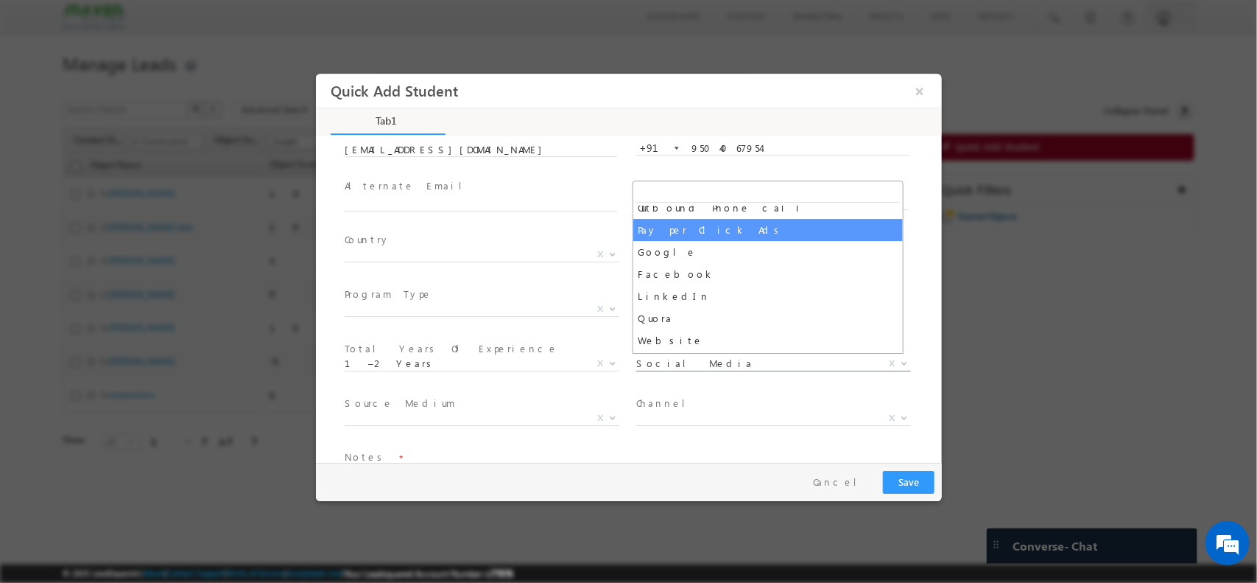
scroll to position [167, 0]
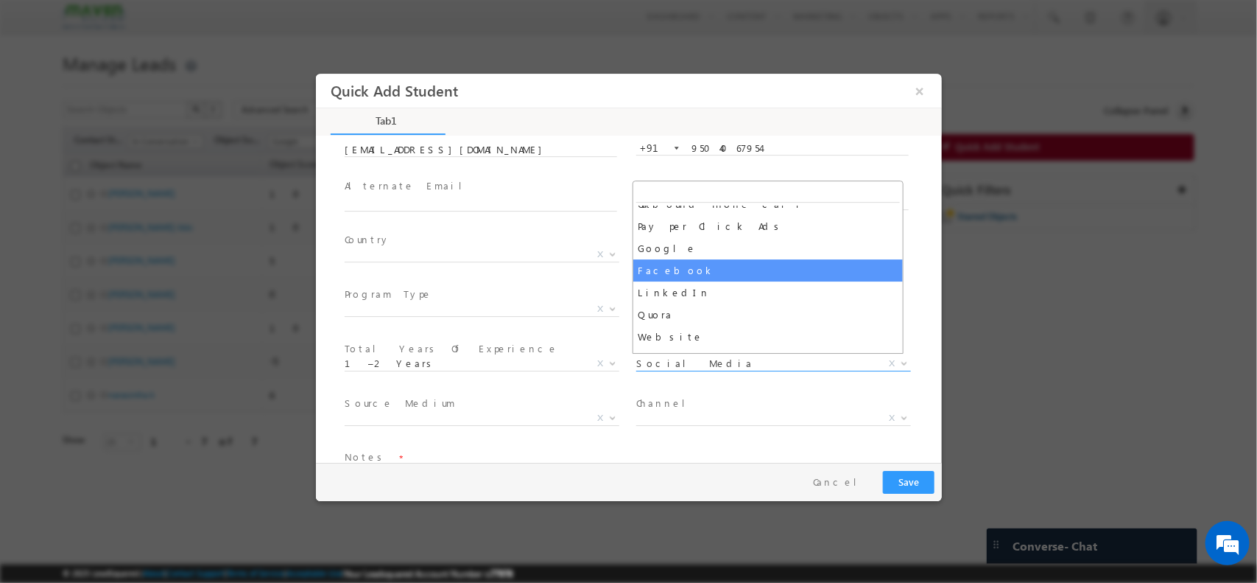
select select "Facebook"
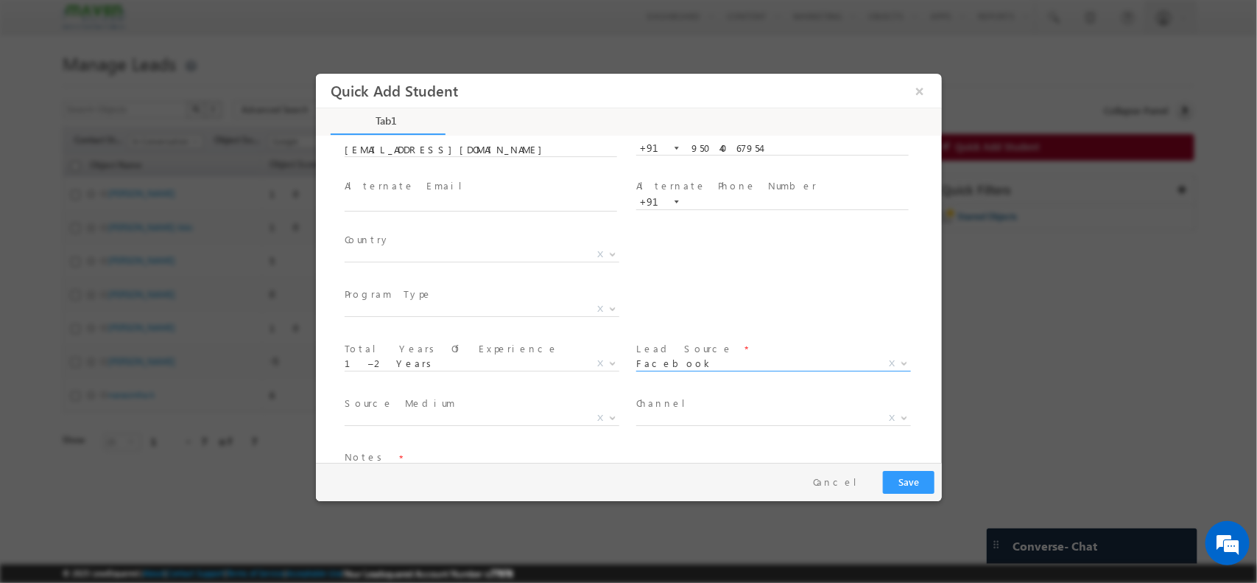
scroll to position [155, 0]
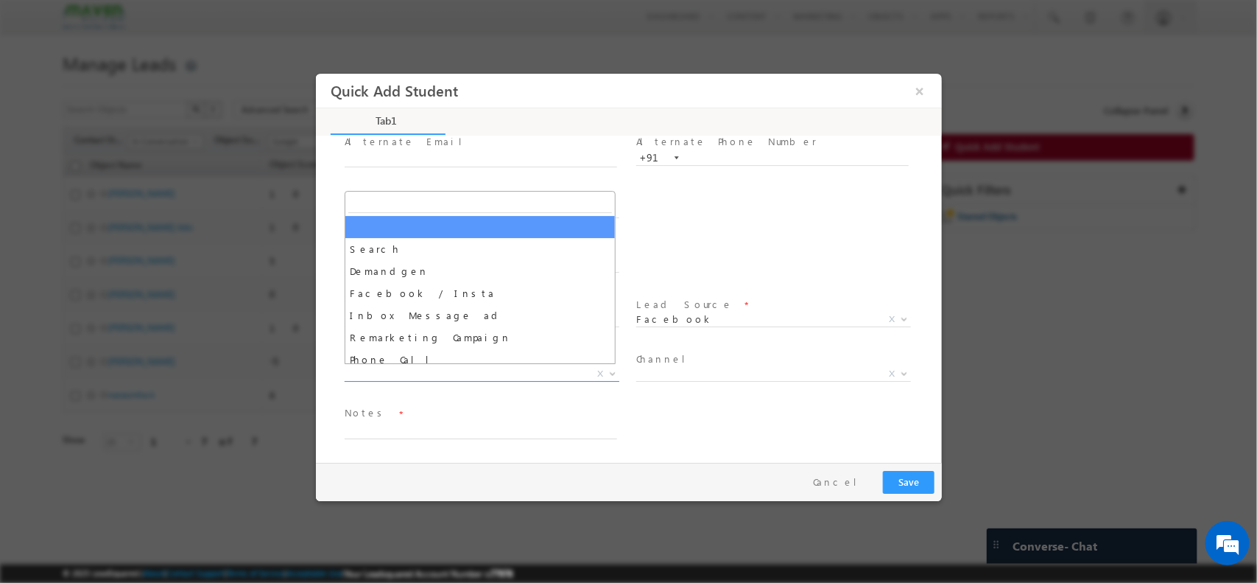
click at [504, 370] on span "X" at bounding box center [481, 373] width 275 height 15
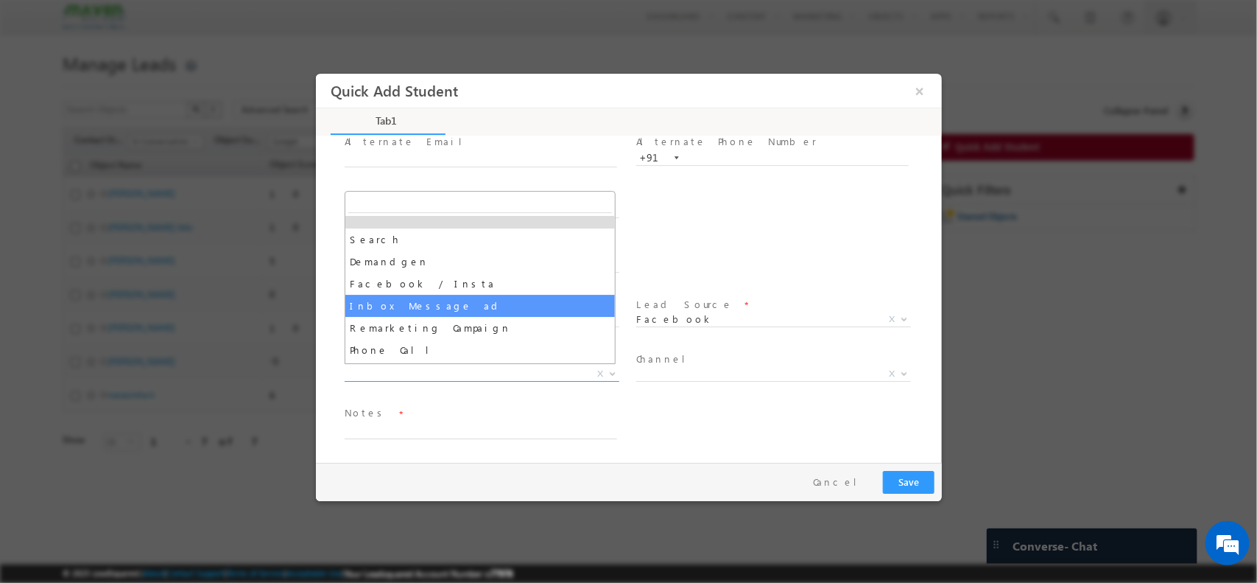
scroll to position [11, 0]
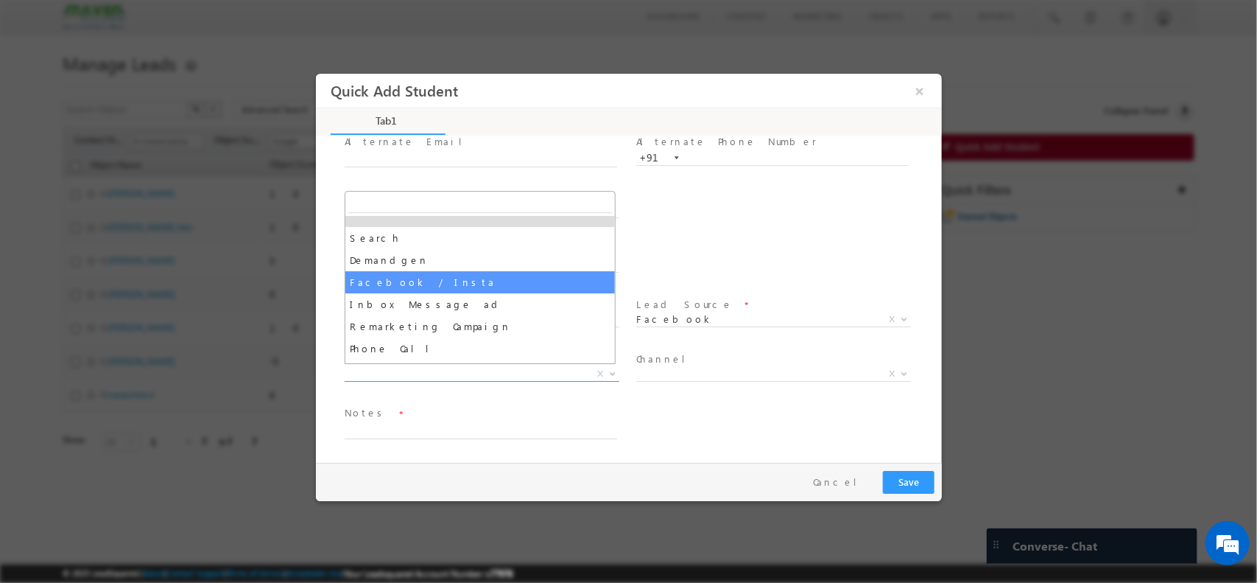
select select "Facebook / Insta"
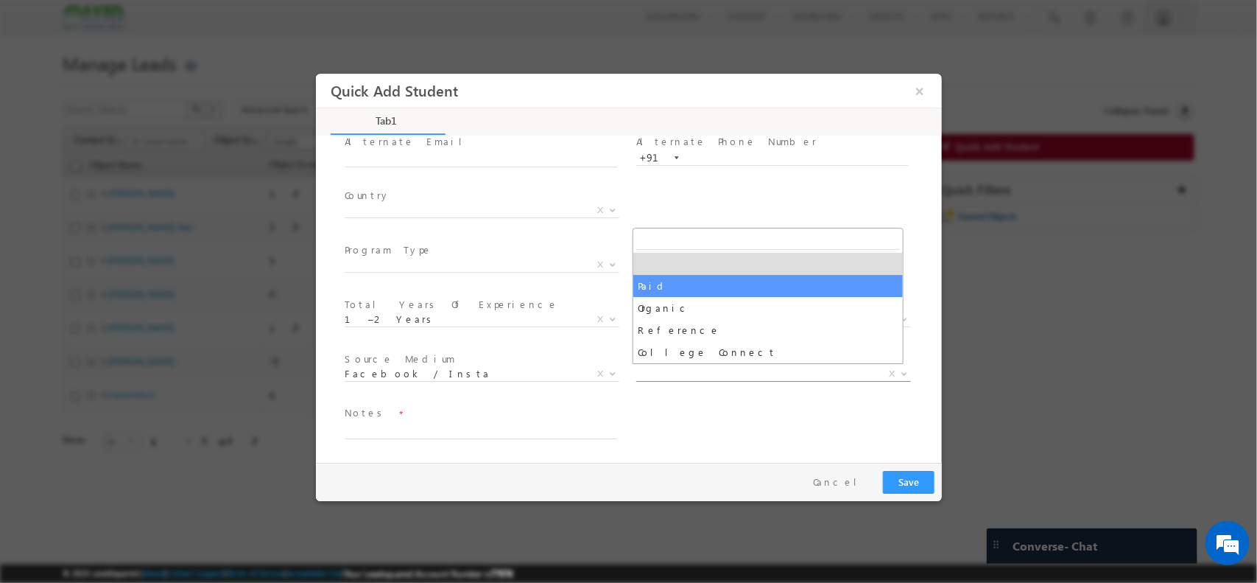
drag, startPoint x: 731, startPoint y: 373, endPoint x: 739, endPoint y: 289, distance: 84.3
select select "Paid"
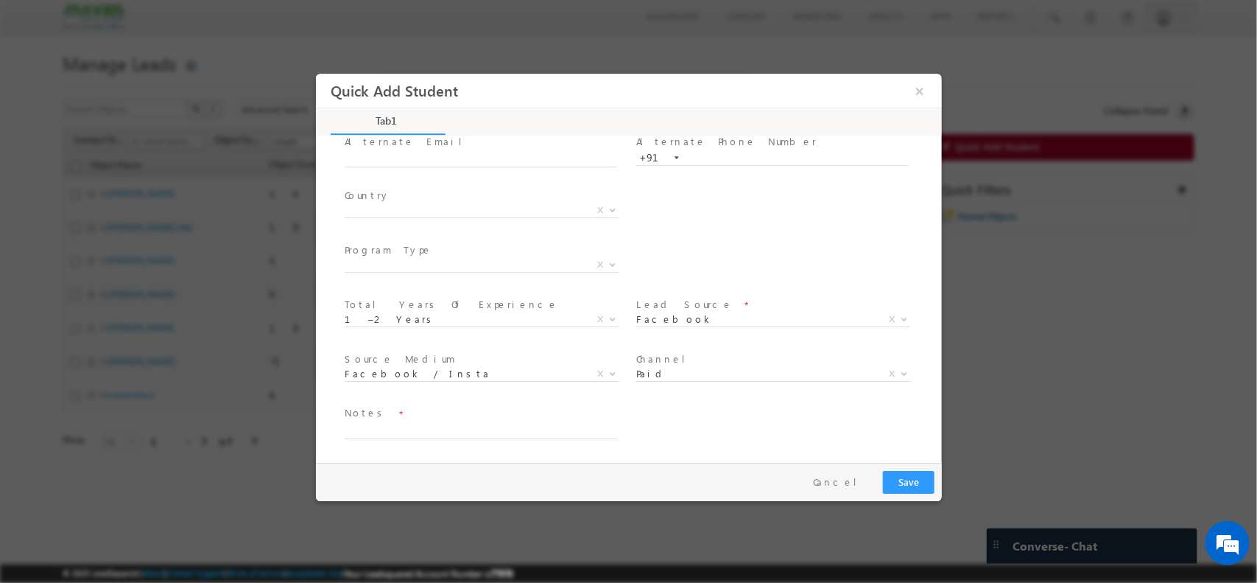
click at [739, 289] on div "City * X Others x Program Type * Long Term Short Term X" at bounding box center [641, 266] width 600 height 54
click at [507, 426] on textarea at bounding box center [480, 429] width 272 height 17
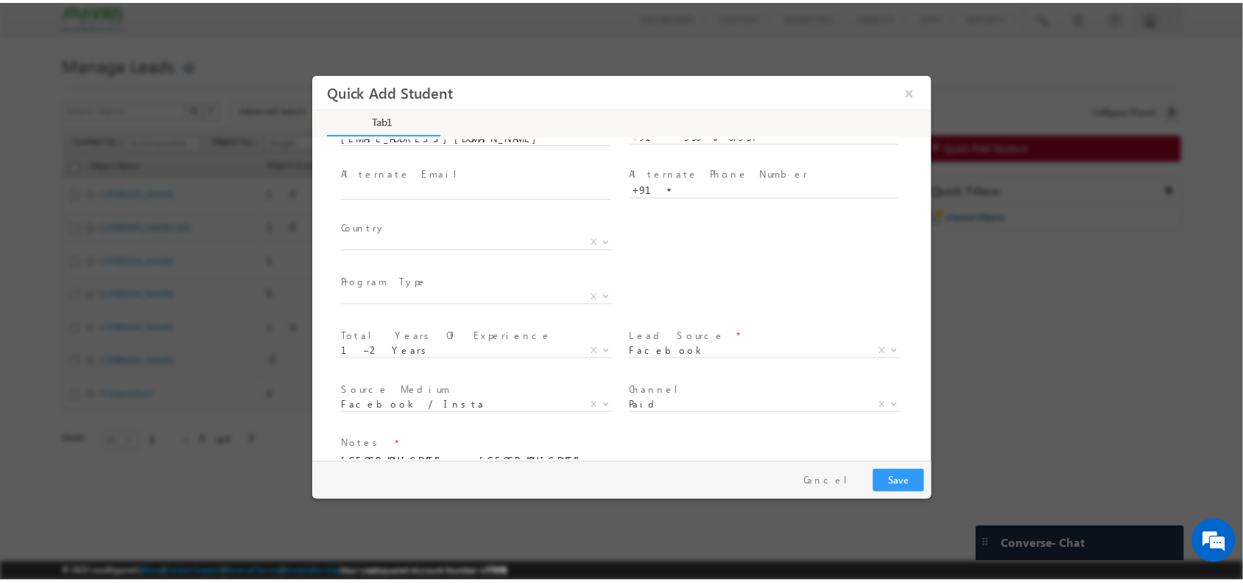
scroll to position [155, 0]
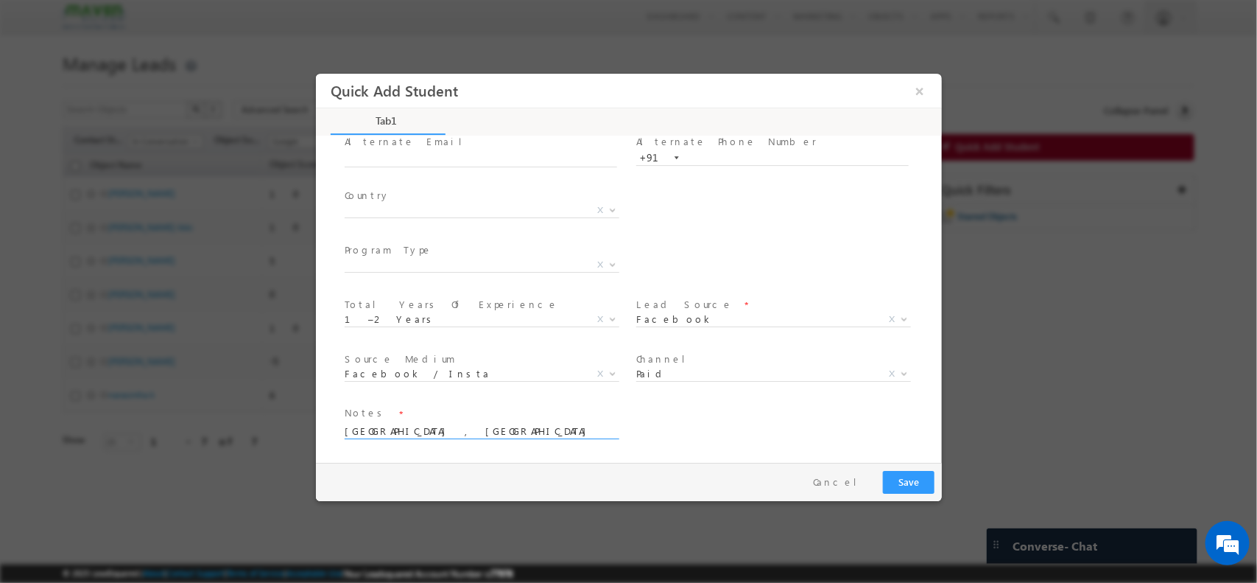
type textarea "[GEOGRAPHIC_DATA] , [GEOGRAPHIC_DATA]"
click at [898, 492] on button "Save" at bounding box center [908, 481] width 52 height 23
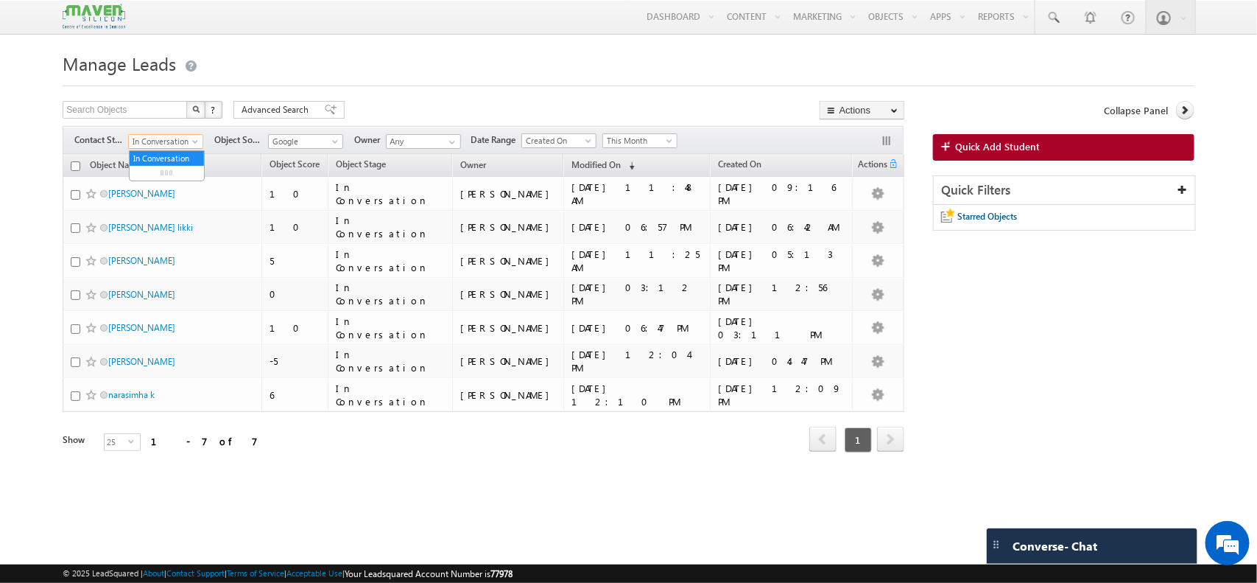
click at [195, 136] on span "In Conversation" at bounding box center [164, 141] width 70 height 13
click at [169, 164] on link "All" at bounding box center [167, 158] width 74 height 13
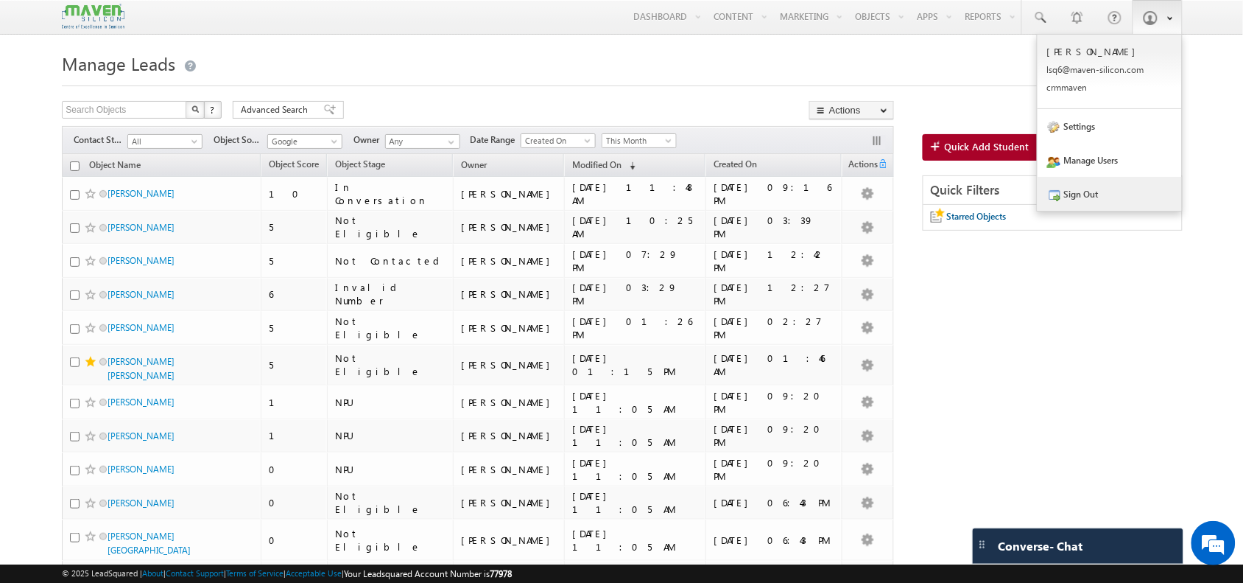
click at [1097, 210] on link "Sign Out" at bounding box center [1110, 194] width 144 height 34
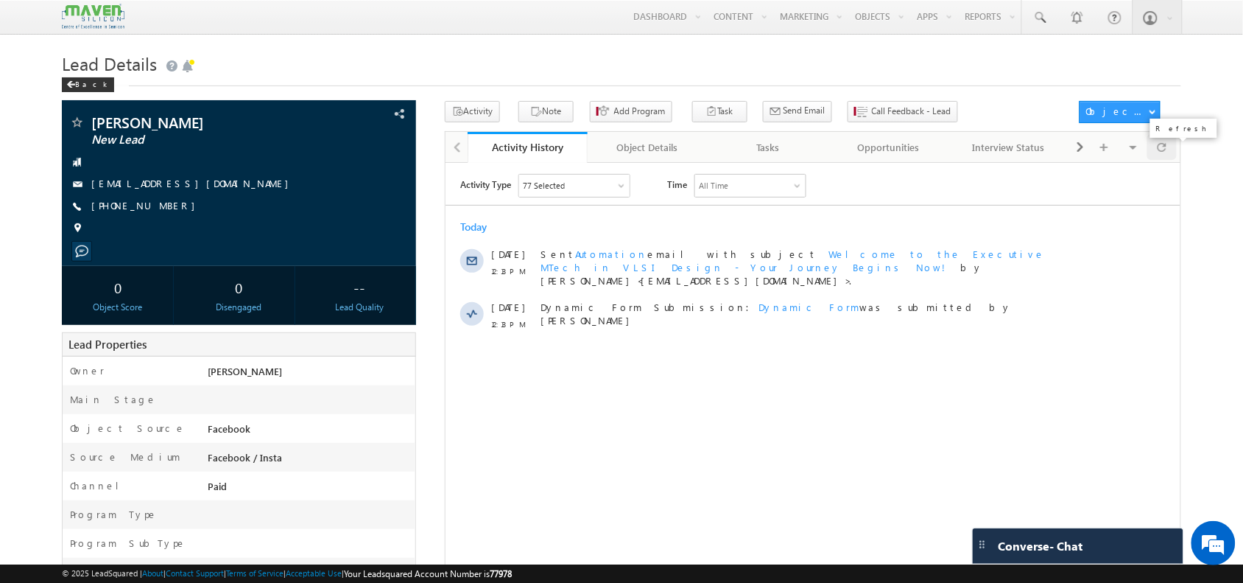
click at [1164, 159] on span at bounding box center [1162, 147] width 9 height 26
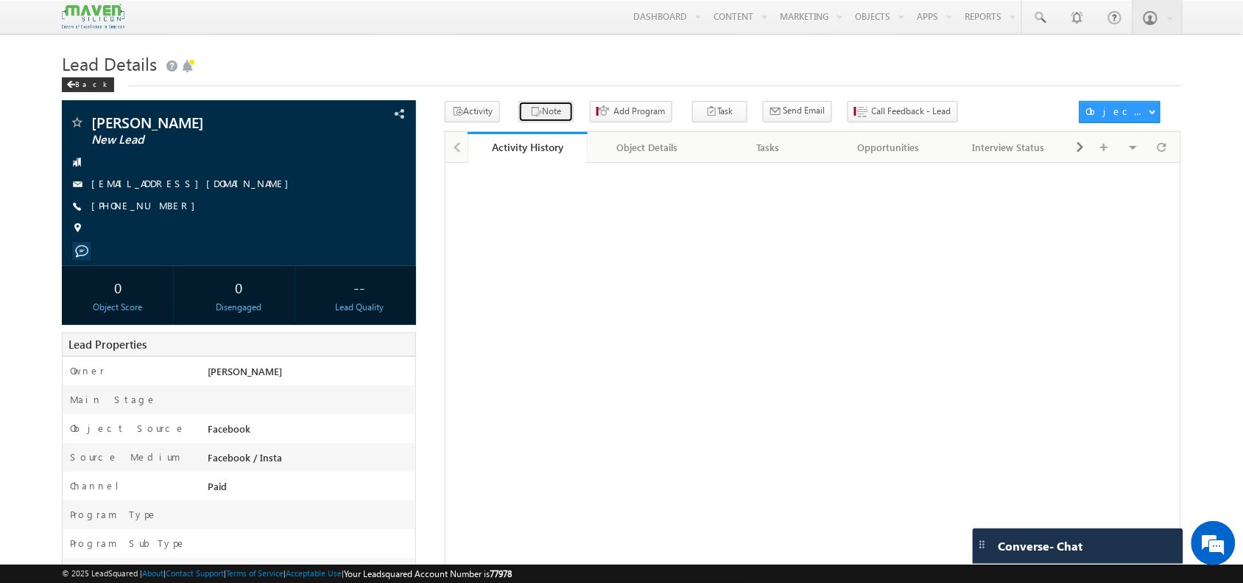
click at [530, 119] on icon "button" at bounding box center [536, 112] width 12 height 14
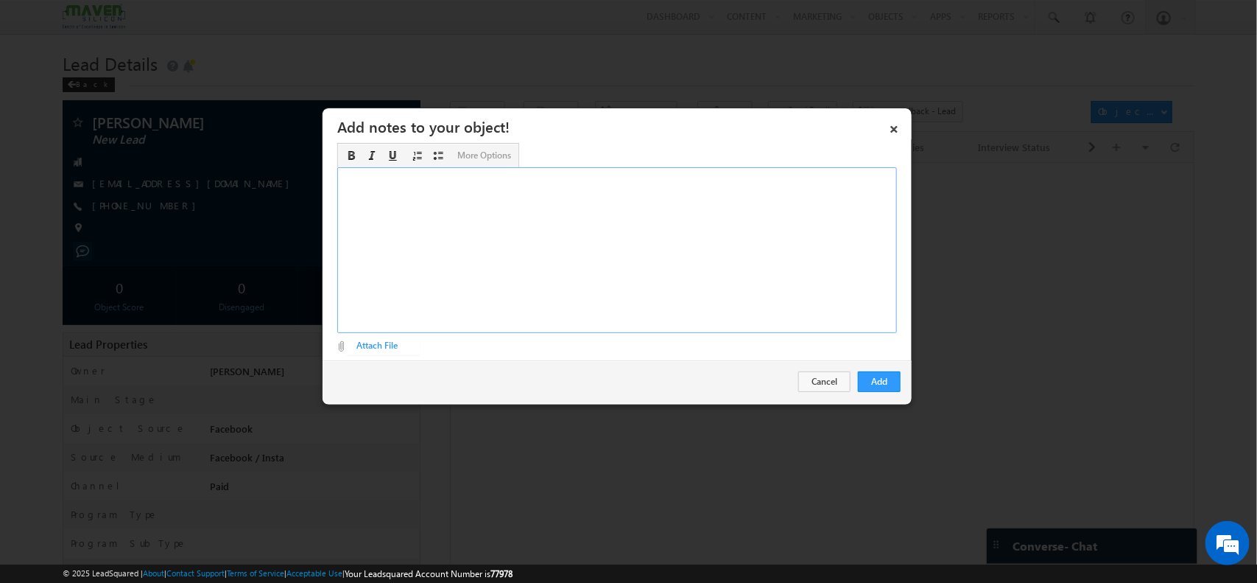
click at [708, 270] on div "Rich Text Editor, Description-inline-editor-div" at bounding box center [617, 250] width 560 height 166
click at [803, 285] on div "2" at bounding box center [617, 250] width 560 height 166
